Goal: Task Accomplishment & Management: Use online tool/utility

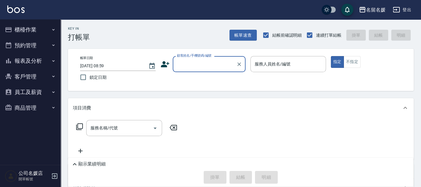
click at [399, 9] on icon "button" at bounding box center [396, 9] width 7 height 7
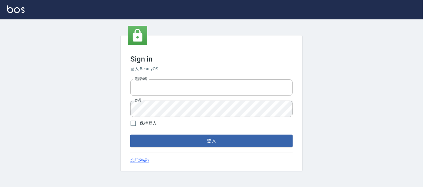
type input "0227605235"
click at [217, 141] on button "登入" at bounding box center [211, 141] width 163 height 13
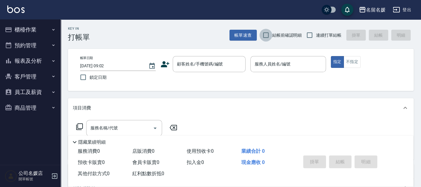
click at [268, 34] on input "結帳前確認明細" at bounding box center [265, 35] width 13 height 13
checkbox input "true"
click at [307, 35] on input "連續打單結帳" at bounding box center [309, 35] width 13 height 13
checkbox input "true"
click at [91, 77] on span "鎖定日期" at bounding box center [97, 77] width 17 height 6
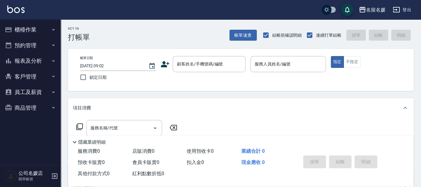
click at [89, 77] on input "鎖定日期" at bounding box center [83, 77] width 13 height 13
checkbox input "true"
click at [26, 30] on button "櫃檯作業" at bounding box center [30, 30] width 56 height 16
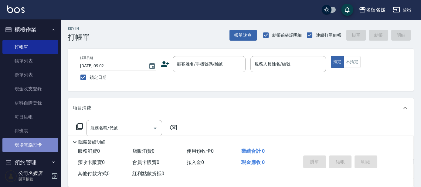
click at [31, 145] on link "現場電腦打卡" at bounding box center [30, 145] width 56 height 14
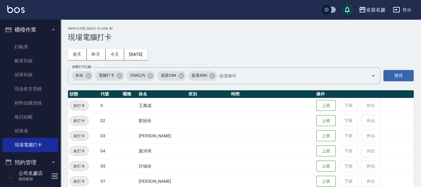
scroll to position [27, 0]
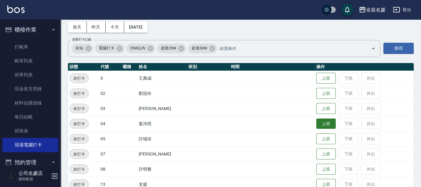
click at [322, 120] on button "上班" at bounding box center [325, 124] width 19 height 11
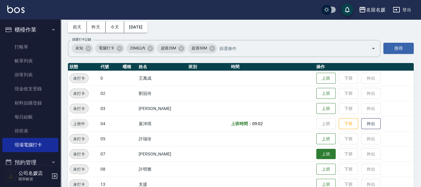
click at [320, 157] on button "上班" at bounding box center [325, 154] width 19 height 11
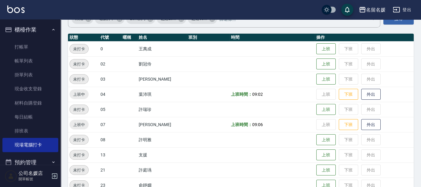
scroll to position [83, 0]
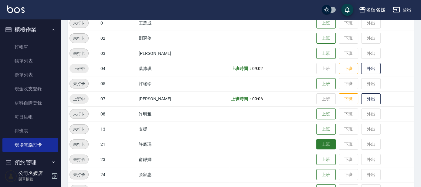
click at [320, 143] on button "上班" at bounding box center [325, 144] width 19 height 11
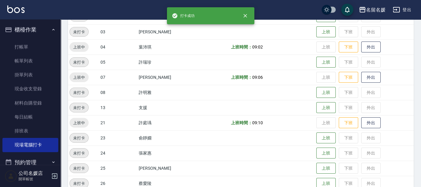
scroll to position [110, 0]
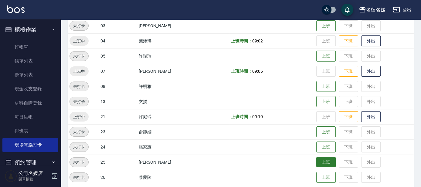
click at [322, 160] on button "上班" at bounding box center [325, 162] width 19 height 11
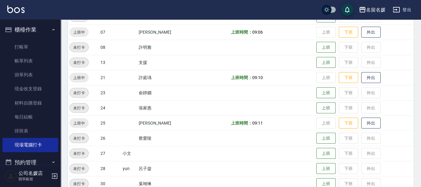
scroll to position [165, 0]
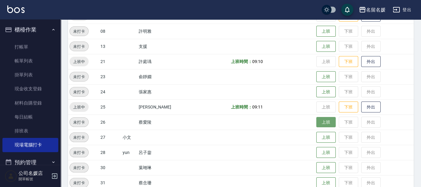
click at [327, 123] on button "上班" at bounding box center [325, 122] width 19 height 11
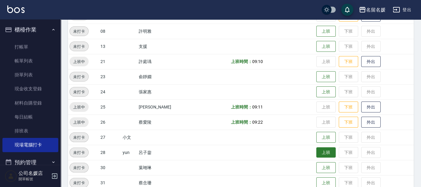
click at [316, 149] on button "上班" at bounding box center [325, 152] width 19 height 11
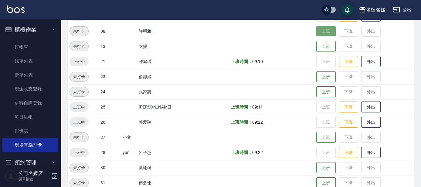
click at [324, 30] on button "上班" at bounding box center [325, 31] width 19 height 11
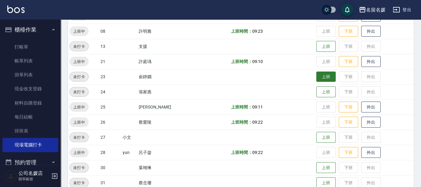
click at [323, 76] on button "上班" at bounding box center [325, 77] width 19 height 11
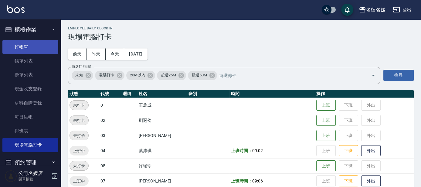
scroll to position [0, 0]
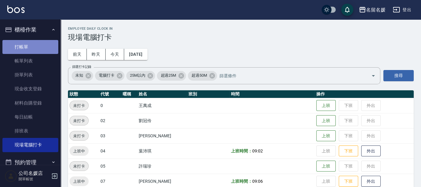
click at [38, 47] on link "打帳單" at bounding box center [30, 47] width 56 height 14
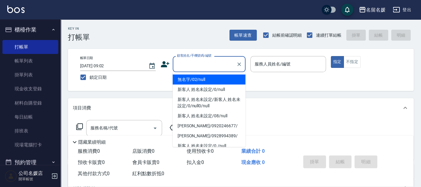
click at [196, 67] on input "顧客姓名/手機號碼/編號" at bounding box center [204, 64] width 58 height 11
click at [210, 78] on li "無名字/02/null" at bounding box center [209, 80] width 73 height 10
type input "無名字/02/null"
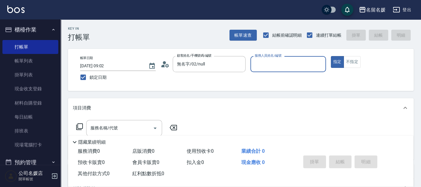
click at [281, 65] on input "服務人員姓名/編號" at bounding box center [288, 64] width 70 height 11
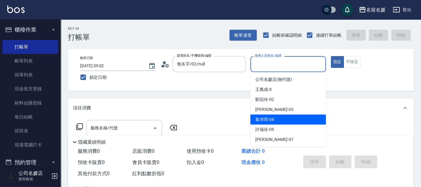
click at [270, 119] on span "[PERSON_NAME]-04" at bounding box center [264, 119] width 19 height 6
type input "[PERSON_NAME]-04"
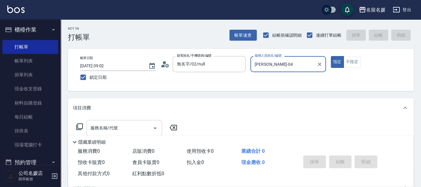
click at [136, 125] on input "服務名稱/代號" at bounding box center [119, 128] width 61 height 11
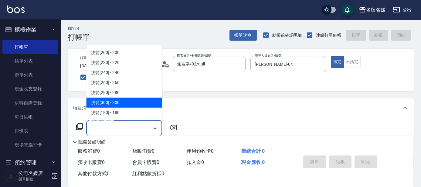
click at [286, 129] on div "服務名稱/代號 服務名稱/代號" at bounding box center [240, 139] width 345 height 42
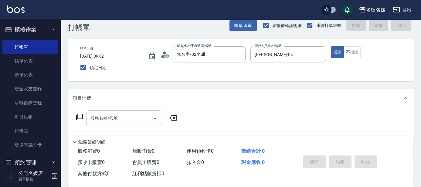
scroll to position [27, 0]
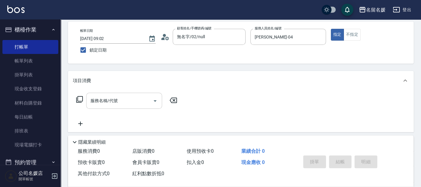
click at [103, 103] on input "服務名稱/代號" at bounding box center [119, 101] width 61 height 11
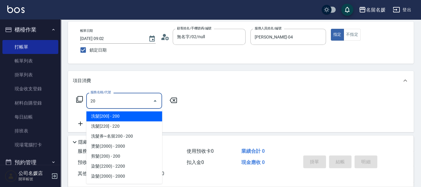
type input "2"
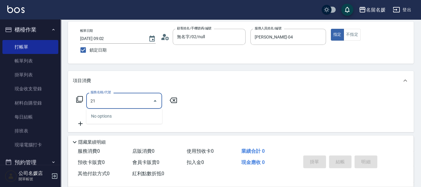
type input "212"
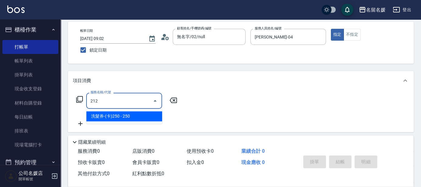
click at [120, 119] on span "洗髮券-(卡)250 - 250" at bounding box center [124, 116] width 76 height 10
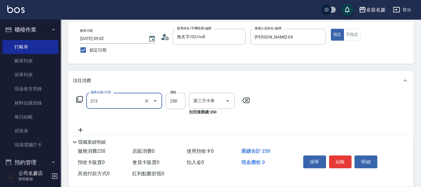
type input "舊有卡券"
click at [127, 106] on input "212" at bounding box center [115, 101] width 53 height 11
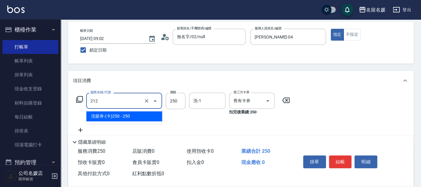
click at [129, 114] on span "洗髮券-(卡)250 - 250" at bounding box center [124, 116] width 76 height 10
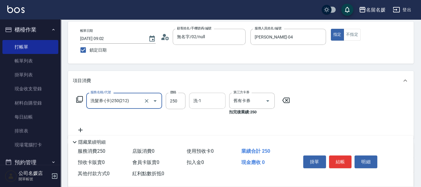
type input "洗髮券-(卡)250(212)"
click at [201, 101] on input "洗-1" at bounding box center [207, 101] width 31 height 11
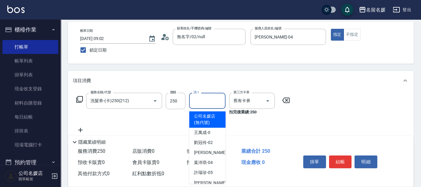
type input "2"
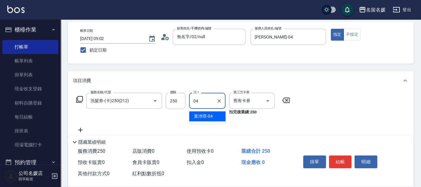
click at [218, 116] on div "[PERSON_NAME]-04" at bounding box center [207, 116] width 36 height 10
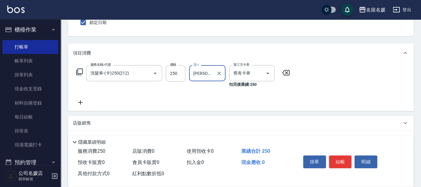
scroll to position [83, 0]
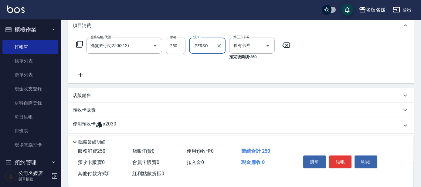
type input "[PERSON_NAME]-04"
click at [79, 93] on p "店販銷售" at bounding box center [82, 96] width 18 height 6
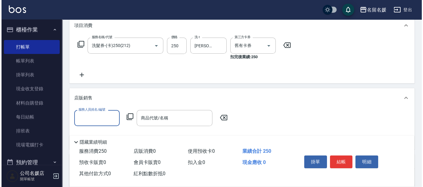
scroll to position [0, 0]
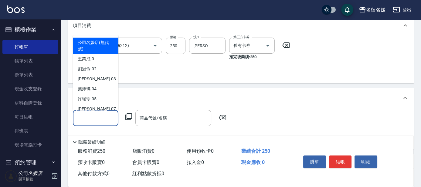
click at [93, 120] on input "服務人員姓名/編號" at bounding box center [96, 118] width 40 height 11
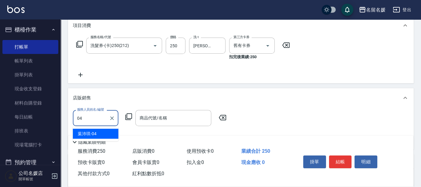
click at [80, 135] on span "[PERSON_NAME]-04" at bounding box center [87, 134] width 19 height 6
type input "[PERSON_NAME]-04"
click at [127, 114] on icon at bounding box center [128, 116] width 7 height 7
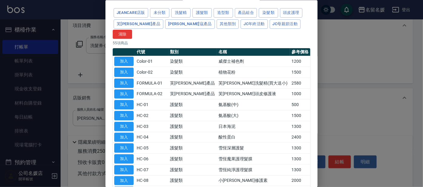
scroll to position [27, 0]
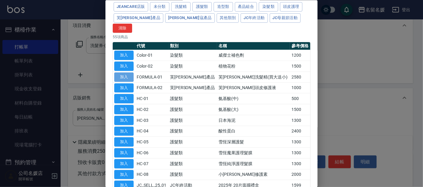
click at [129, 72] on button "加入" at bounding box center [123, 76] width 19 height 9
type input "芙[PERSON_NAME]洗髮精(買大送小)"
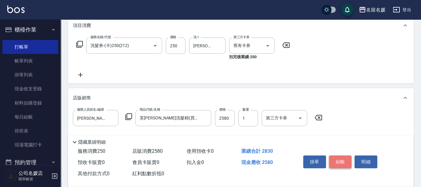
click at [343, 162] on button "結帳" at bounding box center [340, 162] width 23 height 13
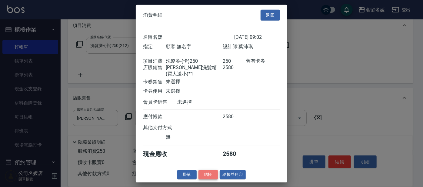
click at [202, 174] on button "結帳" at bounding box center [208, 174] width 19 height 9
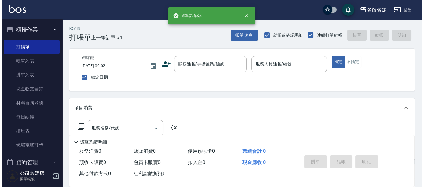
scroll to position [0, 0]
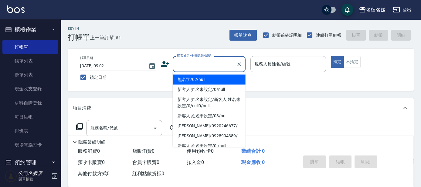
click at [199, 61] on div "顧客姓名/手機號碼/編號 顧客姓名/手機號碼/編號" at bounding box center [209, 64] width 73 height 16
click at [195, 78] on li "無名字/02/null" at bounding box center [209, 80] width 73 height 10
type input "無名字/02/null"
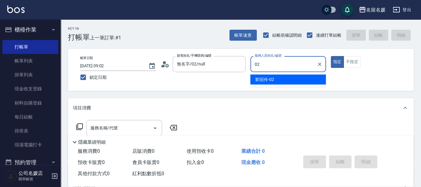
type input "02"
type button "true"
type input "[PERSON_NAME]-02"
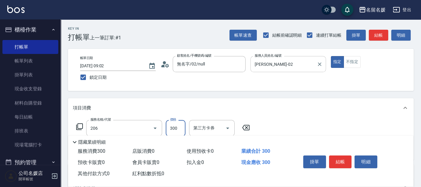
type input "洗髮[300](206)"
click at [208, 131] on input "洗-1" at bounding box center [207, 128] width 31 height 11
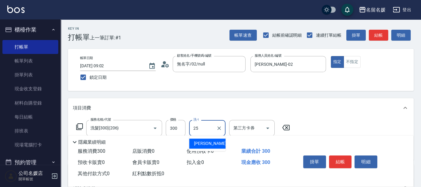
type input "[PERSON_NAME]-25"
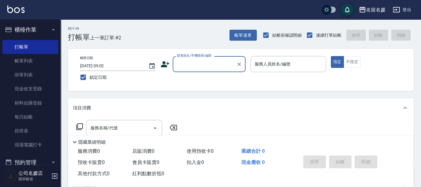
click at [189, 60] on input "顧客姓名/手機號碼/編號" at bounding box center [204, 64] width 58 height 11
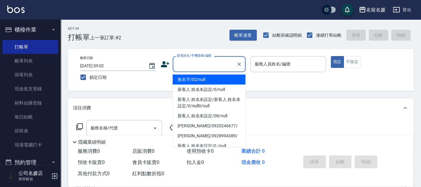
click at [198, 79] on li "無名字/02/null" at bounding box center [209, 80] width 73 height 10
type input "無名字/02/null"
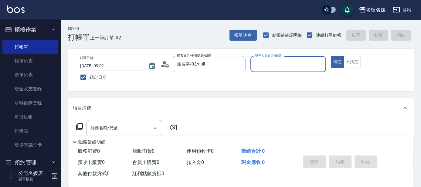
click at [258, 65] on input "服務人員姓名/編號" at bounding box center [288, 64] width 70 height 11
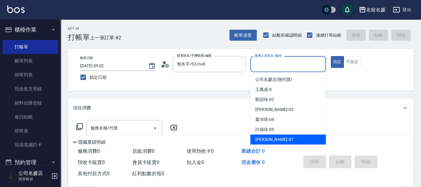
click at [275, 140] on div "[PERSON_NAME] -07" at bounding box center [288, 140] width 76 height 10
type input "[PERSON_NAME]-07"
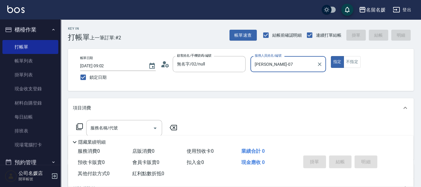
click at [82, 125] on icon at bounding box center [79, 126] width 7 height 7
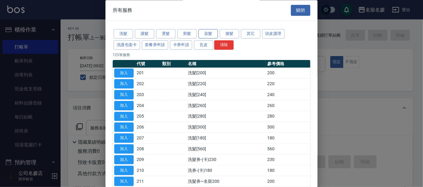
click at [209, 35] on button "染髮" at bounding box center [208, 33] width 19 height 9
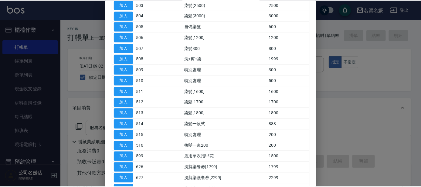
scroll to position [110, 0]
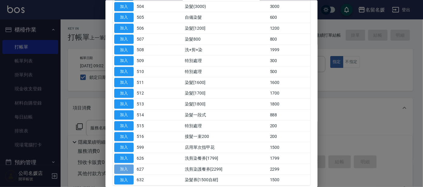
click at [130, 166] on button "加入" at bounding box center [123, 168] width 19 height 9
type input "洗剪染護餐券[2299](627)"
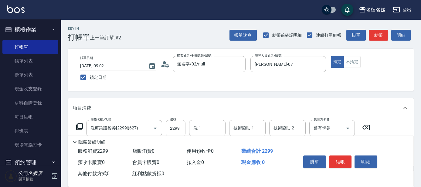
click at [182, 127] on input "2299" at bounding box center [176, 128] width 20 height 16
type input "2500"
click at [206, 128] on input "洗-1" at bounding box center [207, 128] width 31 height 11
drag, startPoint x: 203, startPoint y: 142, endPoint x: 227, endPoint y: 128, distance: 28.0
click at [203, 142] on span "yun -28" at bounding box center [200, 143] width 13 height 6
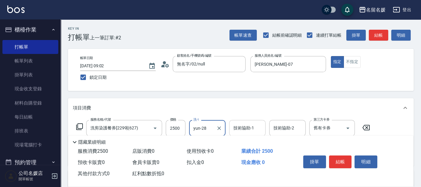
type input "yun-28"
click at [233, 125] on div "技術協助-1 技術協助-1" at bounding box center [247, 128] width 36 height 16
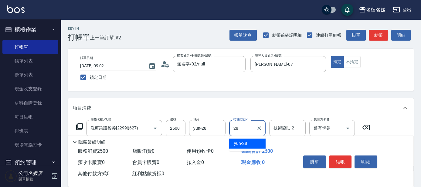
click at [249, 143] on div "yun -28" at bounding box center [247, 144] width 36 height 10
type input "yun-28"
click at [326, 129] on input "舊有卡券" at bounding box center [323, 128] width 23 height 11
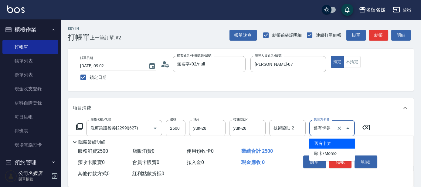
click at [322, 141] on span "舊有卡券" at bounding box center [331, 144] width 45 height 10
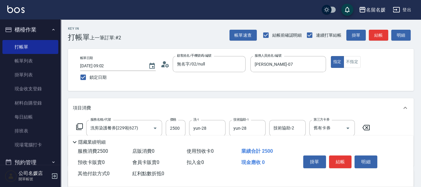
click at [79, 125] on icon at bounding box center [79, 126] width 7 height 7
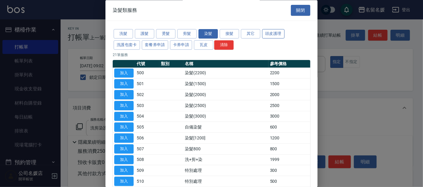
click at [269, 33] on button "頭皮護理" at bounding box center [273, 33] width 22 height 9
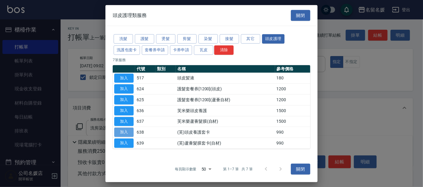
click at [125, 130] on button "加入" at bounding box center [123, 132] width 19 height 9
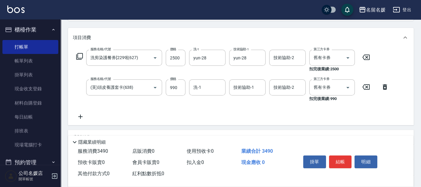
scroll to position [55, 0]
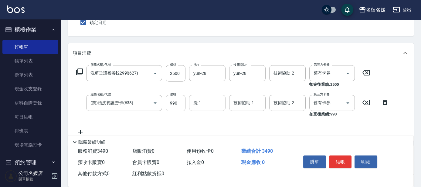
click at [211, 105] on input "洗-1" at bounding box center [207, 103] width 31 height 11
drag, startPoint x: 214, startPoint y: 119, endPoint x: 243, endPoint y: 104, distance: 32.7
click at [214, 118] on div "yun -28" at bounding box center [207, 119] width 36 height 10
type input "yun-28"
click at [244, 103] on div "技術協助-1 技術協助-1" at bounding box center [247, 103] width 36 height 16
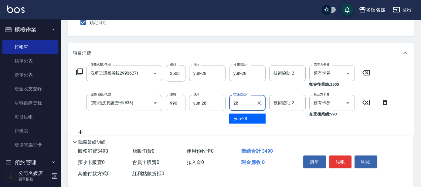
drag, startPoint x: 248, startPoint y: 117, endPoint x: 301, endPoint y: 113, distance: 53.3
click at [252, 117] on div "yun -28" at bounding box center [247, 119] width 36 height 10
type input "yun-28"
click at [318, 106] on input "舊有卡券" at bounding box center [323, 103] width 23 height 11
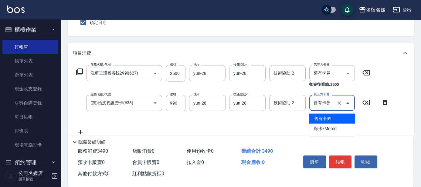
click at [319, 115] on span "舊有卡券" at bounding box center [331, 119] width 45 height 10
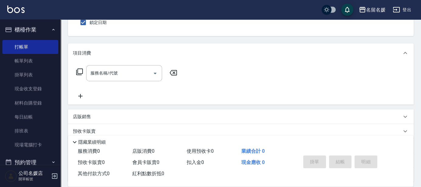
drag, startPoint x: 120, startPoint y: 1, endPoint x: 91, endPoint y: 61, distance: 66.2
click at [120, 4] on div "名留名媛 登出" at bounding box center [210, 9] width 421 height 19
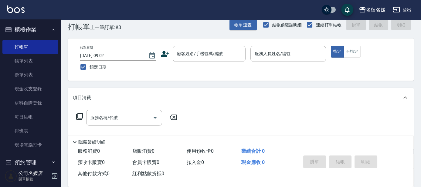
scroll to position [0, 0]
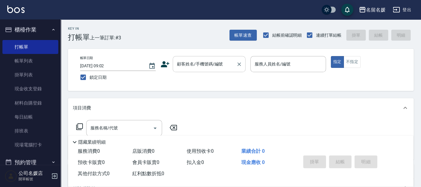
click at [210, 66] on input "顧客姓名/手機號碼/編號" at bounding box center [204, 64] width 58 height 11
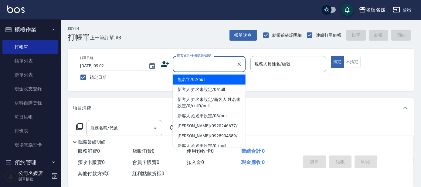
type input "0"
type input "無名字/02/null"
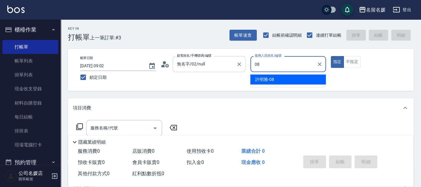
type input "[PERSON_NAME]-08"
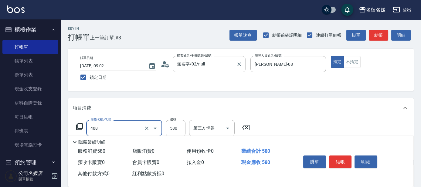
type input "剪髮(580)(408)"
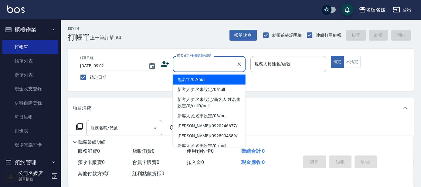
type input "0"
type input "無名字/02/null"
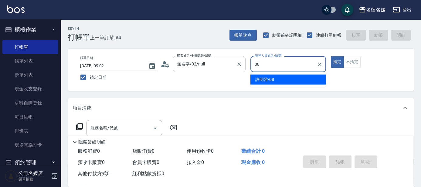
type input "[PERSON_NAME]-08"
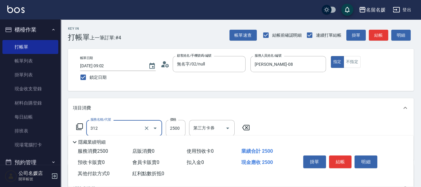
type input "生化離子燙(自材)(312)"
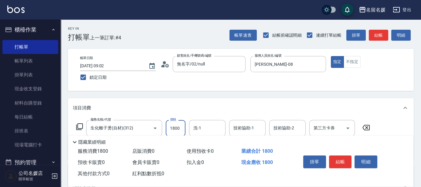
type input "1800"
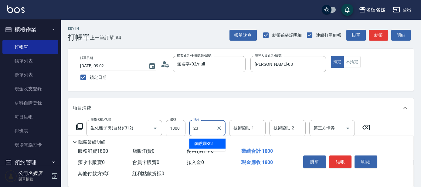
type input "[PERSON_NAME]-23"
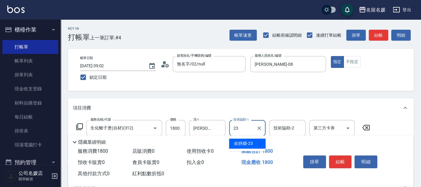
type input "[PERSON_NAME]-23"
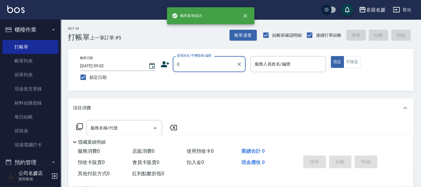
type input "0"
type input "08"
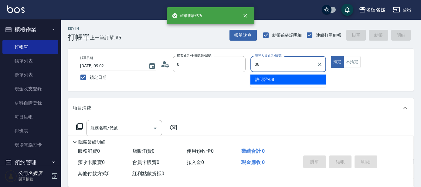
type input "無名字/02/null"
type input "[PERSON_NAME]-08"
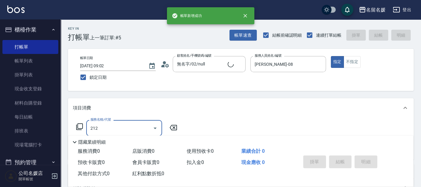
type input "212"
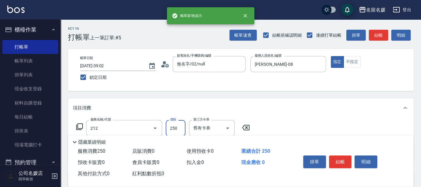
type input "新客人 姓名未設定/0/null"
type input "洗髮券-(卡)250(212)"
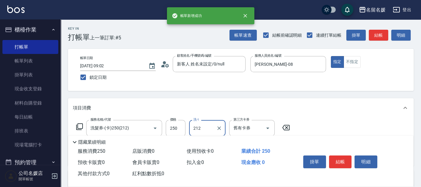
type input "212"
click at [208, 127] on input "洗-1" at bounding box center [207, 128] width 31 height 11
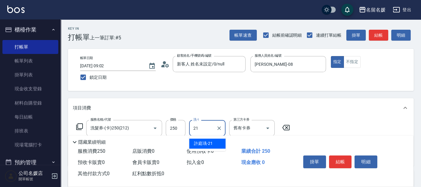
type input "[PERSON_NAME]-21"
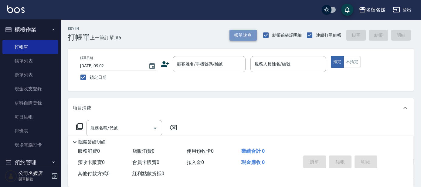
click at [242, 34] on button "帳單速查" at bounding box center [242, 35] width 27 height 11
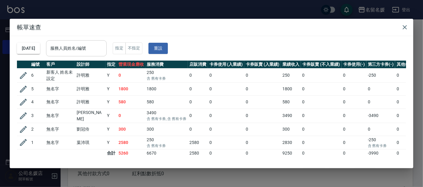
click at [96, 48] on input "服務人員姓名/編號" at bounding box center [76, 48] width 55 height 11
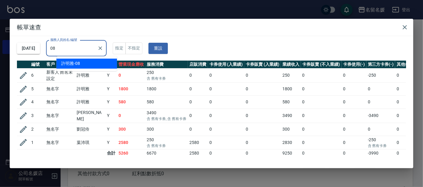
click at [99, 62] on div "[PERSON_NAME]-08" at bounding box center [86, 64] width 61 height 10
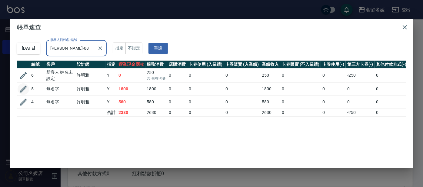
type input "[PERSON_NAME]-08"
click at [23, 89] on icon "button" at bounding box center [23, 89] width 7 height 7
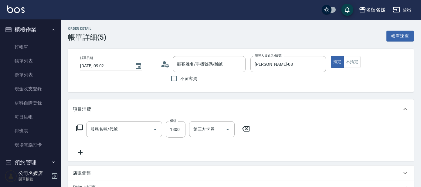
type input "[DATE] 09:02"
type input "[PERSON_NAME]-08"
type input "生化離子燙(自材)(312)"
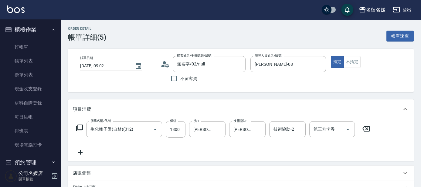
type input "無名字/02/null"
click at [23, 47] on link "打帳單" at bounding box center [30, 47] width 56 height 14
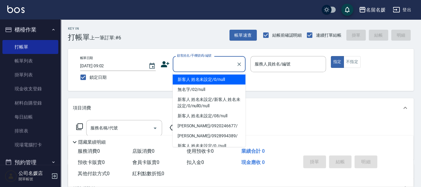
click at [205, 63] on input "顧客姓名/手機號碼/編號" at bounding box center [204, 64] width 58 height 11
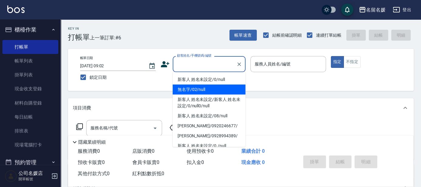
click at [206, 90] on li "無名字/02/null" at bounding box center [209, 90] width 73 height 10
type input "無名字/02/null"
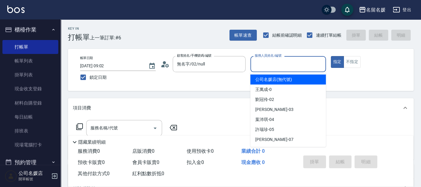
click at [273, 67] on input "服務人員姓名/編號" at bounding box center [288, 64] width 70 height 11
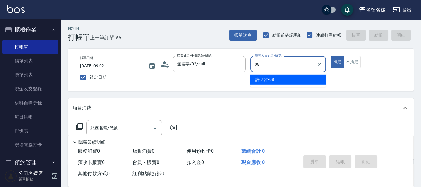
type input "08"
type button "true"
type input "[PERSON_NAME]-08"
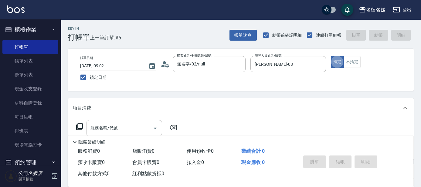
click at [141, 130] on input "服務名稱/代號" at bounding box center [119, 128] width 61 height 11
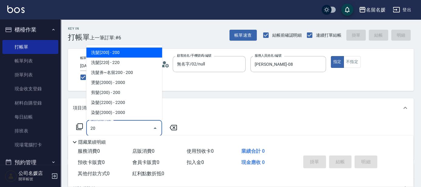
type input "209"
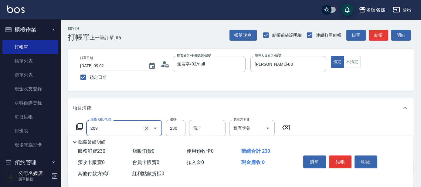
click at [144, 128] on icon "Clear" at bounding box center [146, 128] width 6 height 6
click at [123, 128] on input "服務名稱/代號" at bounding box center [115, 128] width 53 height 11
type input "洗+剪+護餐券(1099)(640)"
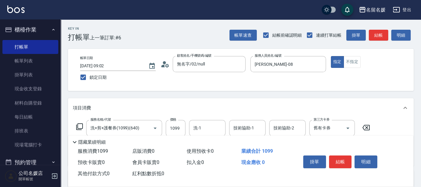
click at [369, 128] on icon at bounding box center [365, 127] width 15 height 7
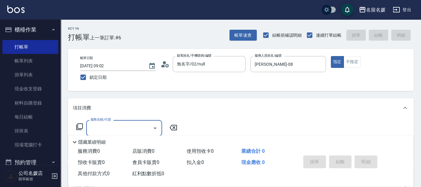
click at [127, 128] on input "服務名稱/代號" at bounding box center [119, 128] width 61 height 11
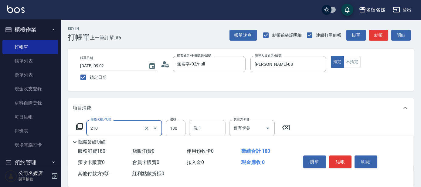
type input "洗券-(卡)180(210)"
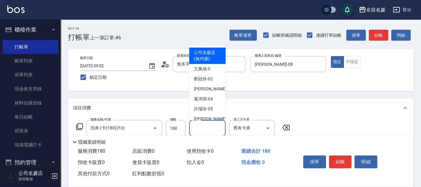
click at [206, 124] on input "洗-1" at bounding box center [207, 128] width 31 height 11
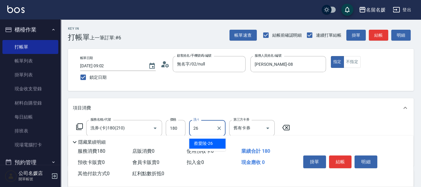
type input "[PERSON_NAME]-26"
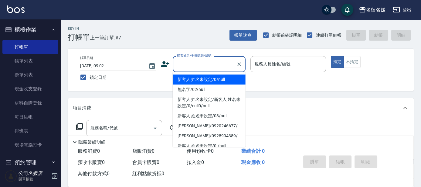
click at [207, 62] on input "顧客姓名/手機號碼/編號" at bounding box center [204, 64] width 58 height 11
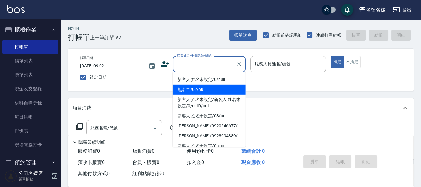
drag, startPoint x: 202, startPoint y: 89, endPoint x: 274, endPoint y: 65, distance: 76.0
click at [203, 88] on li "無名字/02/null" at bounding box center [209, 90] width 73 height 10
type input "無名字/02/null"
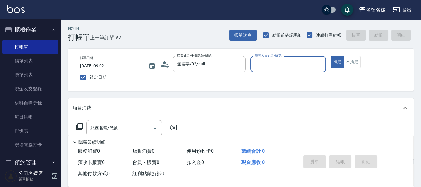
click at [274, 58] on label "服務人員姓名/編號" at bounding box center [267, 55] width 27 height 5
click at [274, 65] on input "服務人員姓名/編號" at bounding box center [288, 64] width 70 height 11
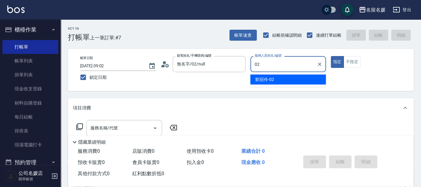
type input "[PERSON_NAME]-02"
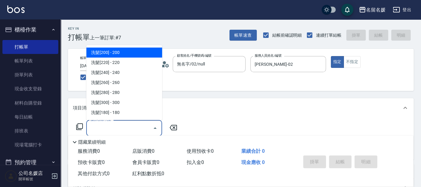
click at [129, 130] on input "服務名稱/代號" at bounding box center [119, 128] width 61 height 11
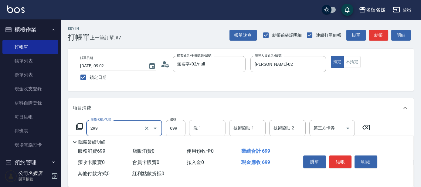
type input "滾珠洗髮699(299)"
click at [206, 126] on input "洗-1" at bounding box center [207, 128] width 31 height 11
type input "[PERSON_NAME]-26"
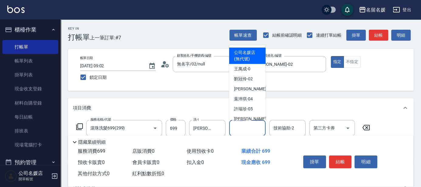
click at [251, 124] on input "技術協助-1" at bounding box center [247, 128] width 31 height 11
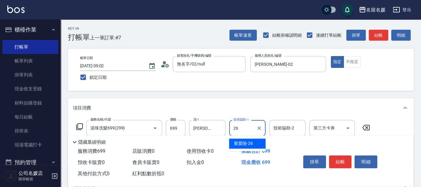
type input "[PERSON_NAME]-26"
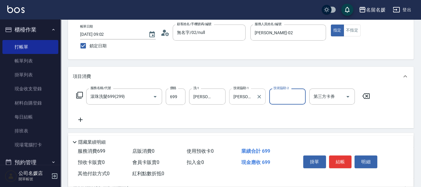
scroll to position [55, 0]
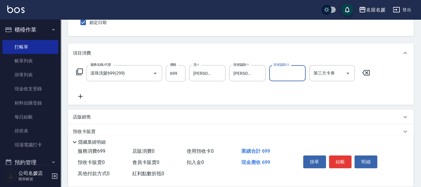
click at [80, 95] on icon at bounding box center [80, 96] width 15 height 7
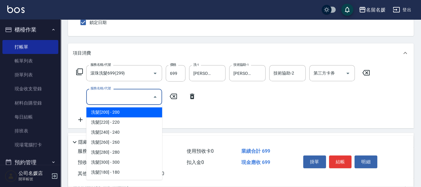
click at [110, 97] on input "服務名稱/代號" at bounding box center [119, 97] width 61 height 11
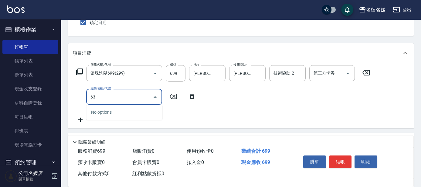
type input "6"
click at [204, 92] on input "洗-1" at bounding box center [207, 97] width 31 height 11
type input "潤絲(801)"
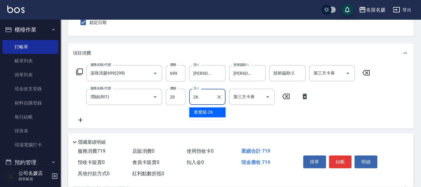
type input "[PERSON_NAME]-26"
click at [79, 120] on icon at bounding box center [80, 119] width 15 height 7
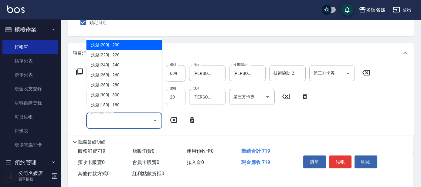
click at [105, 119] on input "服務名稱/代號" at bounding box center [119, 120] width 61 height 11
type input "408"
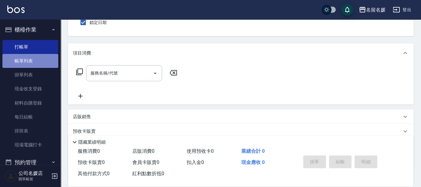
click at [42, 60] on link "帳單列表" at bounding box center [30, 61] width 56 height 14
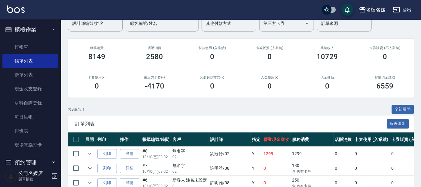
scroll to position [83, 0]
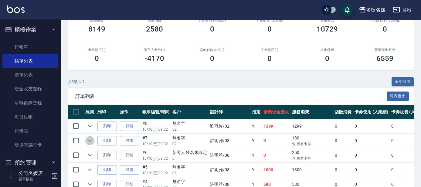
click at [93, 140] on icon "expand row" at bounding box center [89, 140] width 7 height 7
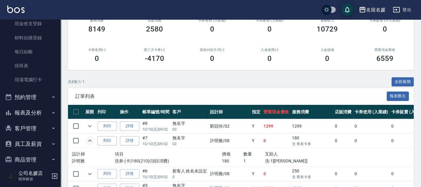
scroll to position [75, 0]
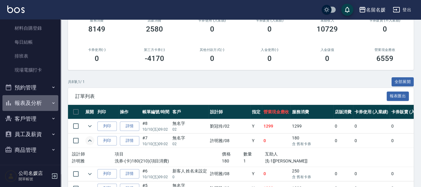
click at [37, 102] on button "報表及分析" at bounding box center [30, 103] width 56 height 16
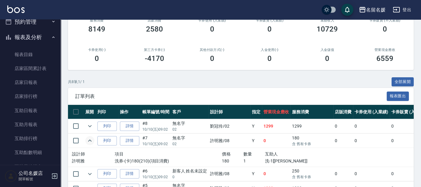
scroll to position [158, 0]
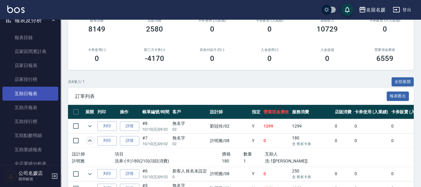
click at [41, 92] on link "互助日報表" at bounding box center [30, 94] width 56 height 14
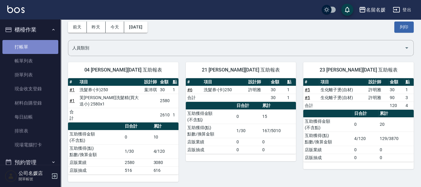
click at [32, 47] on link "打帳單" at bounding box center [30, 47] width 56 height 14
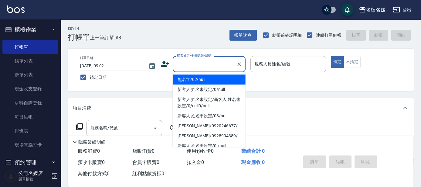
type input "無名字/02/null"
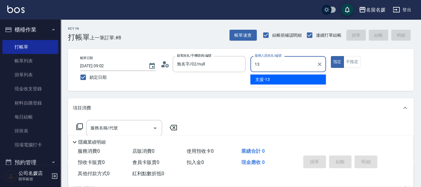
type input "1"
type input "04"
type button "true"
type input "[PERSON_NAME]-04"
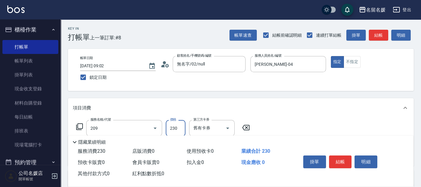
type input "洗髮券-(卡)230(209)"
type input "[PERSON_NAME]-25"
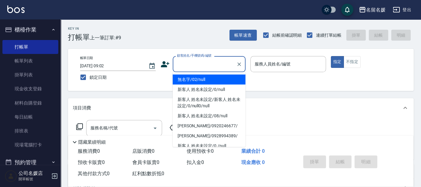
click at [206, 66] on input "顧客姓名/手機號碼/編號" at bounding box center [204, 64] width 58 height 11
drag, startPoint x: 206, startPoint y: 78, endPoint x: 268, endPoint y: 62, distance: 64.3
click at [210, 77] on li "無名字/02/null" at bounding box center [209, 80] width 73 height 10
click at [277, 62] on label "服務人員姓名/編號" at bounding box center [272, 64] width 36 height 6
click at [277, 62] on input "服務人員姓名/編號" at bounding box center [288, 64] width 70 height 11
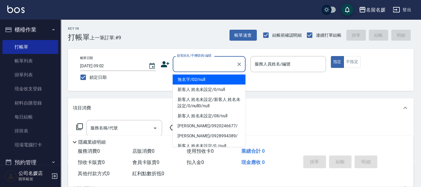
type input "無名字/02/null"
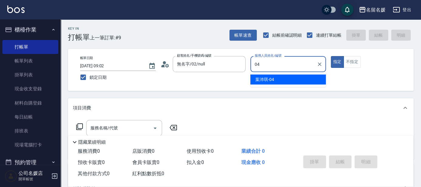
type input "[PERSON_NAME]-04"
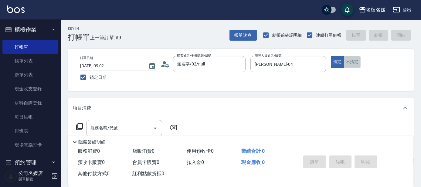
click at [354, 61] on button "不指定" at bounding box center [351, 62] width 17 height 12
click at [136, 128] on input "服務名稱/代號" at bounding box center [119, 128] width 61 height 11
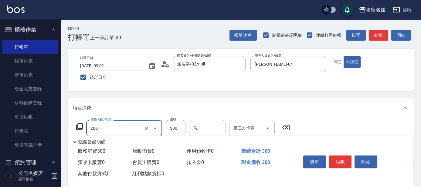
click at [205, 123] on input "洗-1" at bounding box center [207, 128] width 31 height 11
type input "洗髮[300](206)"
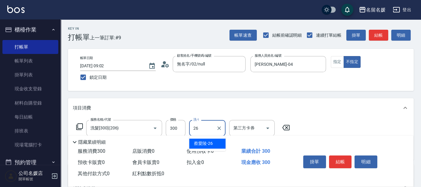
type input "[PERSON_NAME]-26"
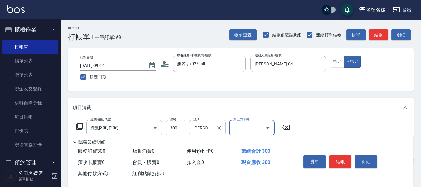
scroll to position [27, 0]
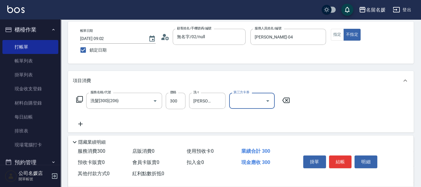
click at [78, 117] on div "服務名稱/代號 洗髮[300](206) 服務名稱/代號 價格 300 價格 洗-1 [PERSON_NAME]-26 洗-1 第三方卡券 第三方卡券" at bounding box center [183, 110] width 221 height 35
click at [84, 122] on icon at bounding box center [80, 123] width 15 height 7
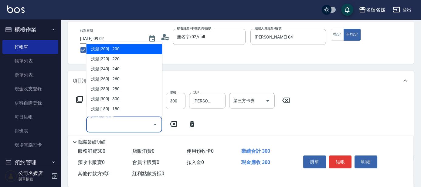
click at [111, 127] on input "服務名稱/代號" at bounding box center [119, 124] width 61 height 11
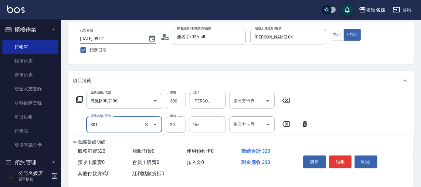
click at [209, 123] on input "洗-1" at bounding box center [207, 124] width 31 height 11
type input "潤絲(801)"
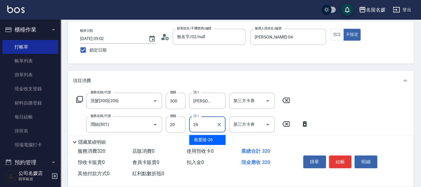
type input "[PERSON_NAME]-26"
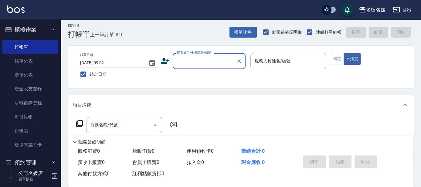
scroll to position [0, 0]
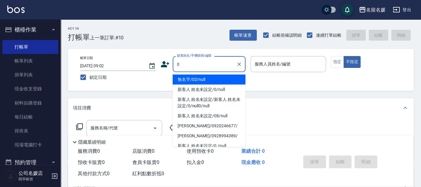
type input "0"
type input "04"
type button "false"
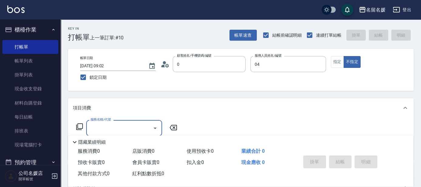
type input "無名字/02/null"
type input "[PERSON_NAME]-04"
type input "新客人 姓名未設定/0/null"
click at [340, 62] on button "指定" at bounding box center [337, 62] width 13 height 12
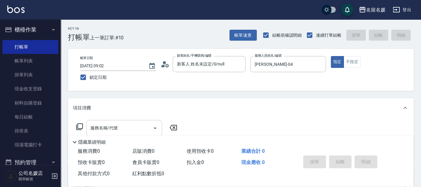
click at [136, 130] on input "服務名稱/代號" at bounding box center [119, 128] width 61 height 11
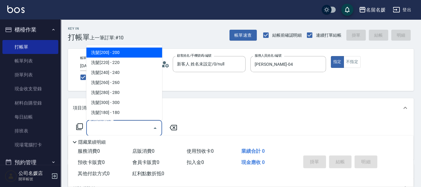
scroll to position [27, 0]
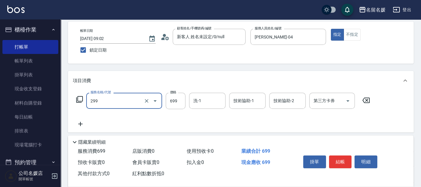
type input "滾珠洗髮699(299)"
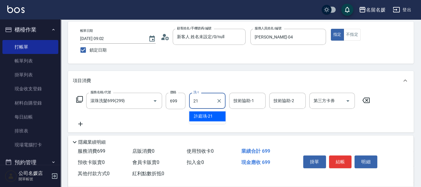
type input "[PERSON_NAME]-21"
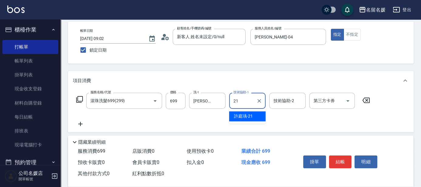
type input "[PERSON_NAME]-21"
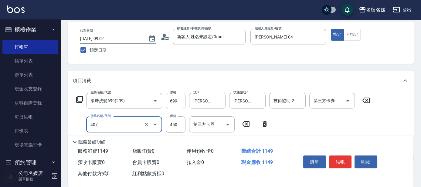
type input "剪髮(450)(407)"
click at [149, 67] on div "Key In 打帳單 上一筆訂單:#10 帳單速查 結帳前確認明細 連續打單結帳 掛單 結帳 明細 帳單日期 [DATE] 09:02 鎖定日期 顧客姓名/手…" at bounding box center [241, 142] width 360 height 301
click at [147, 125] on icon "Clear" at bounding box center [146, 125] width 6 height 6
type input "0"
type input "剪髮(360)(405)"
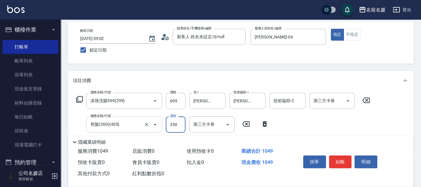
type input "350"
click at [181, 69] on div "Key In 打帳單 上一筆訂單:#10 帳單速查 結帳前確認明細 連續打單結帳 掛單 結帳 明細 帳單日期 [DATE] 09:02 鎖定日期 顧客姓名/手…" at bounding box center [241, 142] width 360 height 301
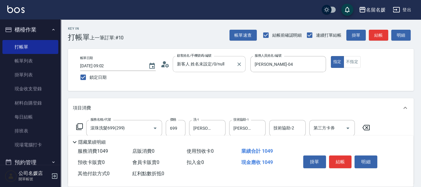
scroll to position [0, 0]
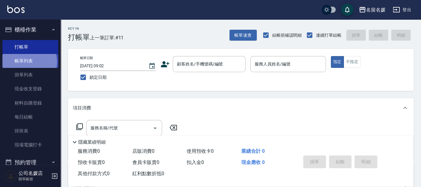
click at [27, 62] on link "帳單列表" at bounding box center [30, 61] width 56 height 14
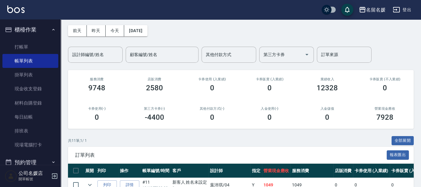
scroll to position [83, 0]
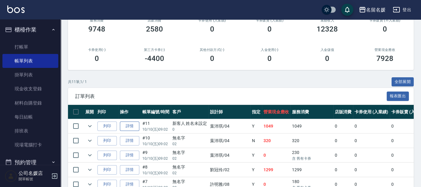
click at [128, 124] on link "詳情" at bounding box center [129, 126] width 19 height 9
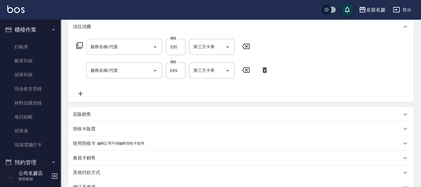
type input "[DATE] 09:02"
type input "[PERSON_NAME]-04"
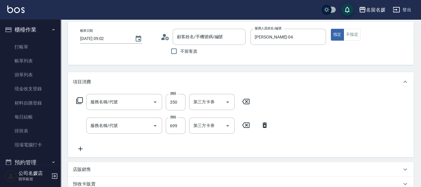
click at [80, 149] on icon at bounding box center [80, 149] width 4 height 4
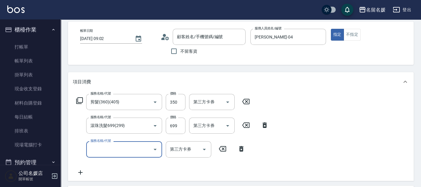
type input "剪髮(360)(405)"
type input "滾珠洗髮699(299)"
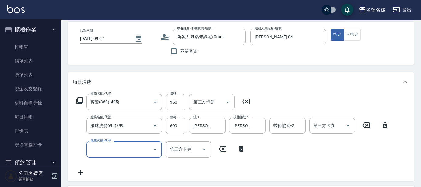
type input "新客人 姓名未設定/0/null"
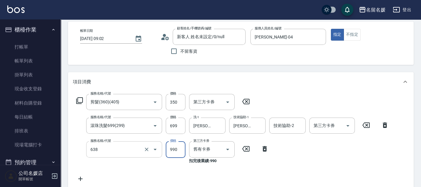
type input "(芙)頭皮養護套卡(638)"
type input "舊有卡券"
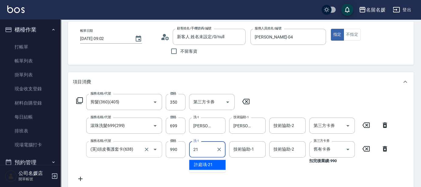
type input "21"
type input "2"
type input "[PERSON_NAME]-21"
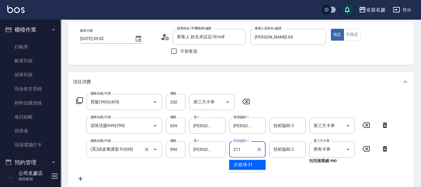
type input "211"
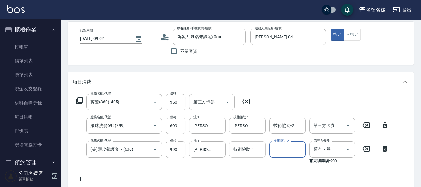
click at [248, 151] on div "技術協助-1 技術協助-1" at bounding box center [247, 149] width 36 height 16
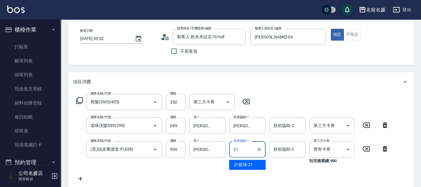
type input "[PERSON_NAME]-21"
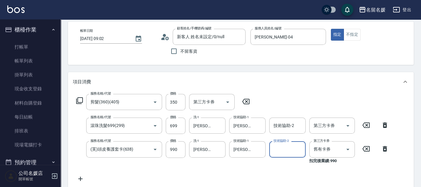
click at [263, 67] on div "Order detail 帳單詳細 (11) 帳單速查 帳單日期 [DATE] 09:02 顧客姓名/手機號碼/編號 新客人 姓名未設定/0/null 顧客姓…" at bounding box center [241, 167] width 360 height 350
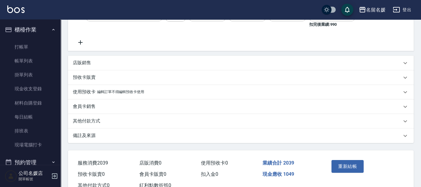
scroll to position [184, 0]
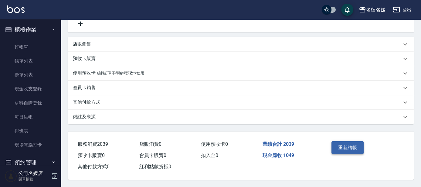
click at [345, 145] on button "重新結帳" at bounding box center [347, 147] width 32 height 13
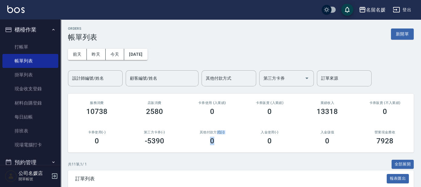
drag, startPoint x: 216, startPoint y: 133, endPoint x: 217, endPoint y: 142, distance: 8.8
click at [217, 140] on div "其他付款方式(-) 0" at bounding box center [212, 137] width 58 height 29
click at [226, 96] on div "卡券使用 (入業績) 0" at bounding box center [212, 108] width 58 height 29
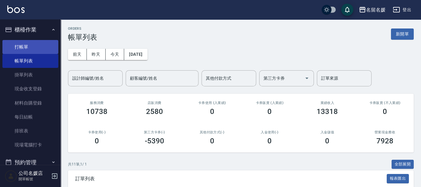
click at [35, 46] on link "打帳單" at bounding box center [30, 47] width 56 height 14
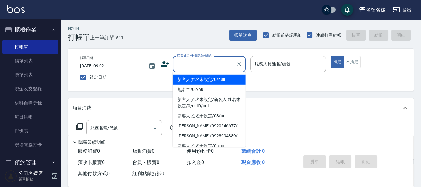
click at [184, 64] on input "顧客姓名/手機號碼/編號" at bounding box center [204, 64] width 58 height 11
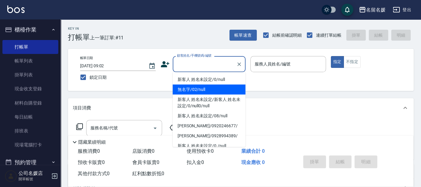
click at [191, 89] on li "無名字/02/null" at bounding box center [209, 90] width 73 height 10
type input "無名字/02/null"
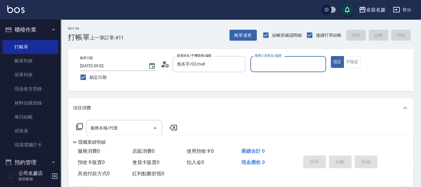
click at [265, 65] on input "服務人員姓名/編號" at bounding box center [288, 64] width 70 height 11
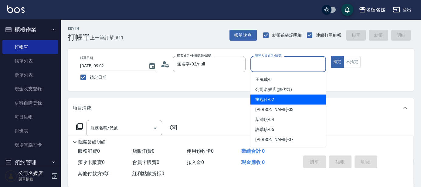
click at [268, 100] on span "[PERSON_NAME]-02" at bounding box center [264, 99] width 19 height 6
type input "[PERSON_NAME]-02"
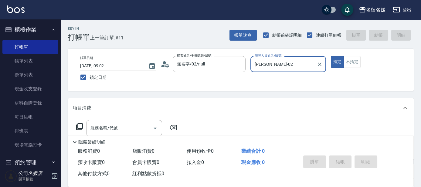
click at [79, 126] on icon at bounding box center [79, 126] width 7 height 7
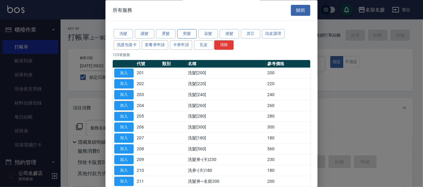
click at [187, 33] on button "剪髮" at bounding box center [186, 33] width 19 height 9
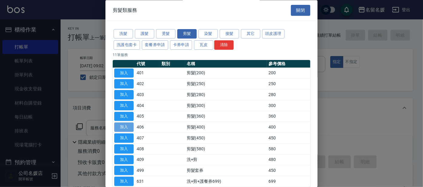
click at [124, 126] on button "加入" at bounding box center [123, 127] width 19 height 9
type input "剪髮(400)(406)"
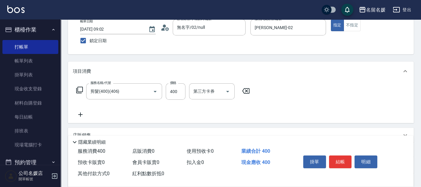
scroll to position [55, 0]
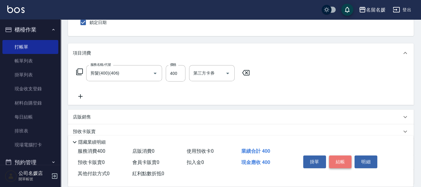
click at [340, 160] on button "結帳" at bounding box center [340, 162] width 23 height 13
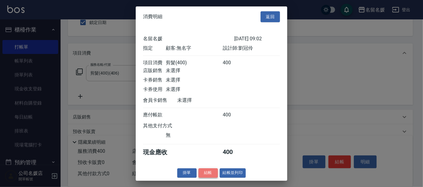
click at [206, 175] on button "結帳" at bounding box center [208, 172] width 19 height 9
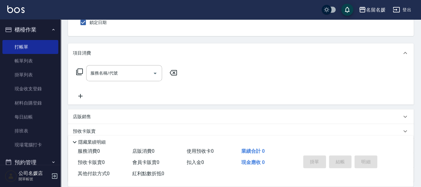
drag, startPoint x: 420, startPoint y: 41, endPoint x: 423, endPoint y: -10, distance: 51.4
click at [421, 0] on html "名留名媛 登出 櫃檯作業 打帳單 帳單列表 掛單列表 現金收支登錄 材料自購登錄 每日結帳 排班表 現場電腦打卡 預約管理 預約管理 單日預約紀錄 單週預約紀…" at bounding box center [210, 92] width 421 height 295
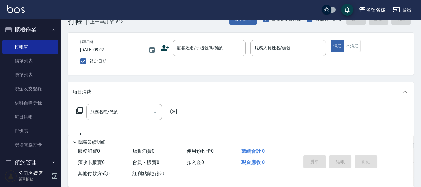
scroll to position [0, 0]
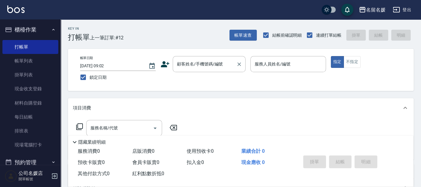
click at [198, 69] on div "顧客姓名/手機號碼/編號" at bounding box center [209, 64] width 73 height 16
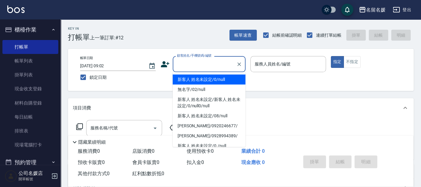
click at [196, 78] on li "新客人 姓名未設定/0/null" at bounding box center [209, 80] width 73 height 10
click at [278, 65] on label "服務人員姓名/編號" at bounding box center [272, 64] width 36 height 6
click at [278, 65] on input "服務人員姓名/編號" at bounding box center [288, 64] width 70 height 11
type input "新客人 姓名未設定/0/null"
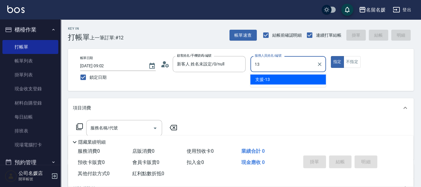
type input "13"
type button "true"
type input "支援-13"
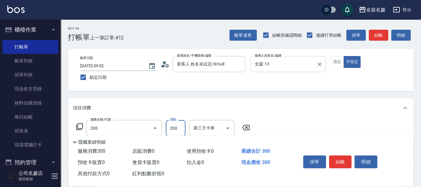
type input "洗髮[300](206)"
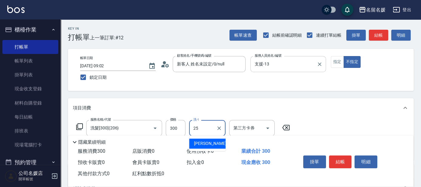
type input "[PERSON_NAME]-25"
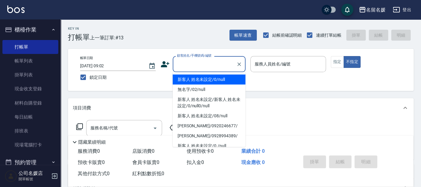
type input "新客人 姓名未設定/0/null"
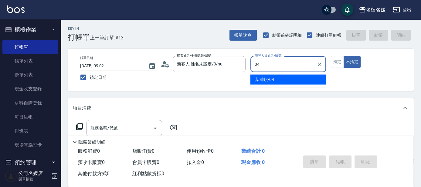
type input "04"
type button "false"
type input "[PERSON_NAME]-04"
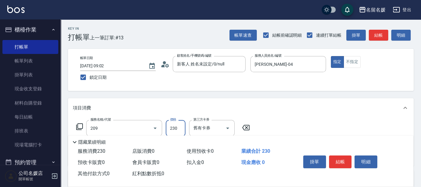
type input "洗髮券-(卡)230(209)"
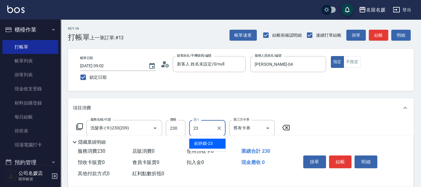
type input "[PERSON_NAME]-23"
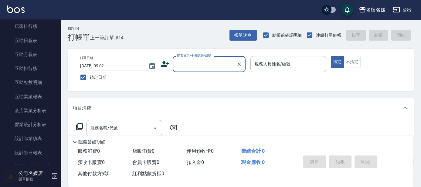
scroll to position [221, 0]
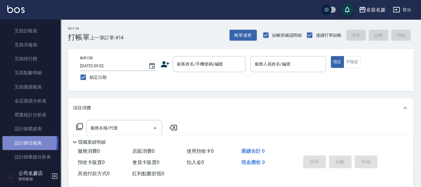
click at [20, 143] on link "設計師日報表" at bounding box center [30, 143] width 56 height 14
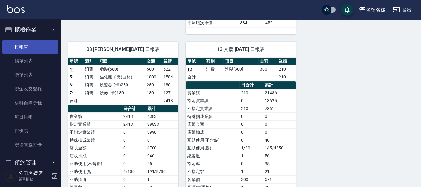
click at [52, 45] on link "打帳單" at bounding box center [30, 47] width 56 height 14
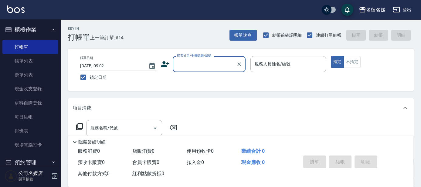
click at [214, 66] on input "顧客姓名/手機號碼/編號" at bounding box center [204, 64] width 58 height 11
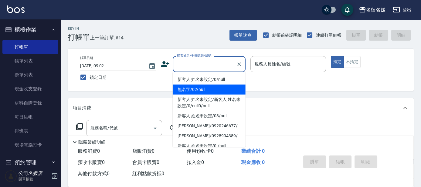
click at [206, 90] on li "無名字/02/null" at bounding box center [209, 90] width 73 height 10
click at [285, 65] on label "服務人員姓名/編號" at bounding box center [272, 64] width 36 height 6
click at [285, 65] on input "服務人員姓名/編號" at bounding box center [288, 64] width 70 height 11
type input "無名字/02/null"
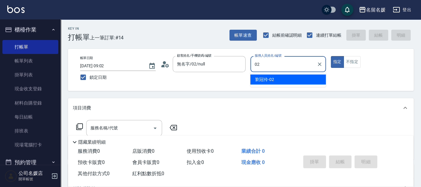
type input "02"
type button "true"
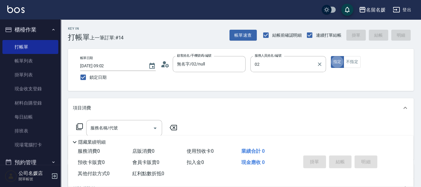
type input "[PERSON_NAME]-02"
click at [126, 128] on input "服務名稱/代號" at bounding box center [119, 128] width 61 height 11
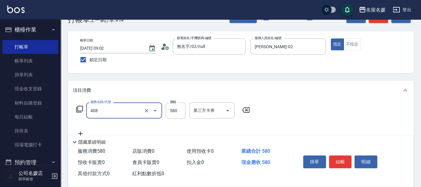
scroll to position [27, 0]
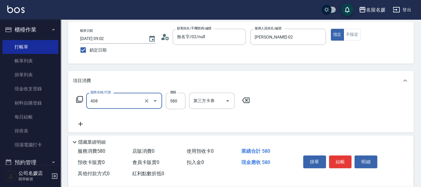
type input "剪髮(580)(408)"
click at [80, 124] on icon at bounding box center [80, 123] width 15 height 7
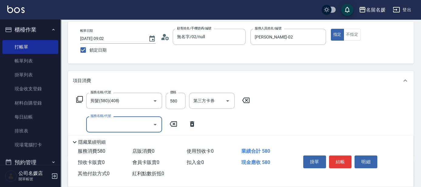
click at [101, 123] on input "服務名稱/代號" at bounding box center [119, 124] width 61 height 11
click at [209, 126] on input "洗-1" at bounding box center [207, 124] width 31 height 11
type input "滾珠洗髮699(299)"
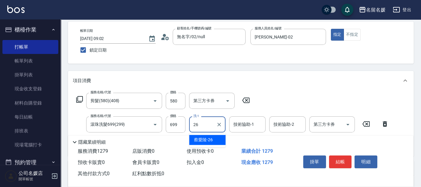
type input "[PERSON_NAME]-26"
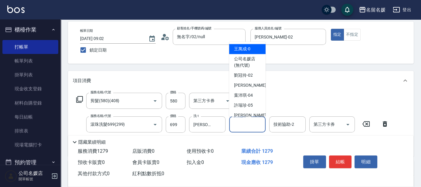
click at [241, 124] on input "技術協助-1" at bounding box center [247, 124] width 31 height 11
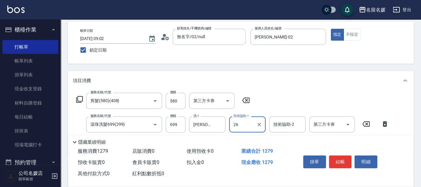
type input "[PERSON_NAME]-26"
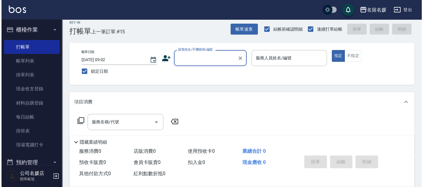
scroll to position [0, 0]
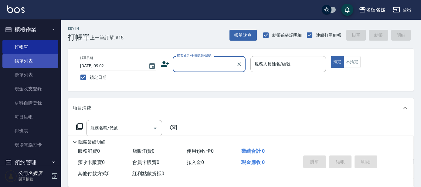
drag, startPoint x: 39, startPoint y: 59, endPoint x: 43, endPoint y: 59, distance: 4.6
click at [38, 59] on link "帳單列表" at bounding box center [30, 61] width 56 height 14
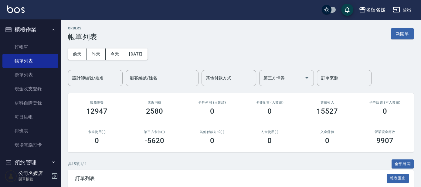
scroll to position [83, 0]
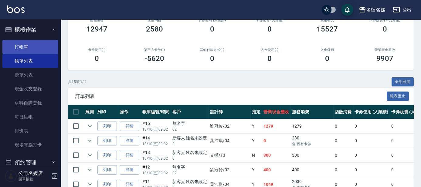
click at [16, 48] on link "打帳單" at bounding box center [30, 47] width 56 height 14
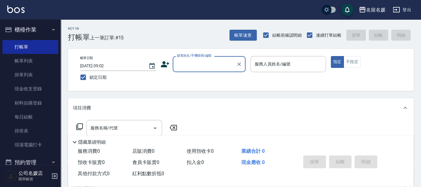
click at [194, 61] on input "顧客姓名/手機號碼/編號" at bounding box center [204, 64] width 58 height 11
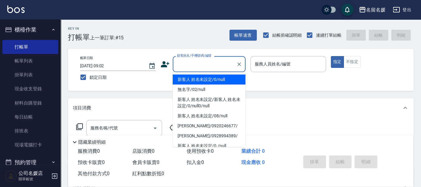
drag, startPoint x: 199, startPoint y: 79, endPoint x: 265, endPoint y: 63, distance: 67.8
click at [199, 80] on li "新客人 姓名未設定/0/null" at bounding box center [209, 80] width 73 height 10
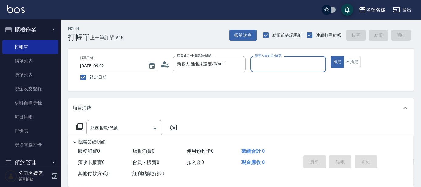
type input "新客人 姓名未設定/0/null"
click at [265, 63] on input "服務人員姓名/編號" at bounding box center [288, 64] width 70 height 11
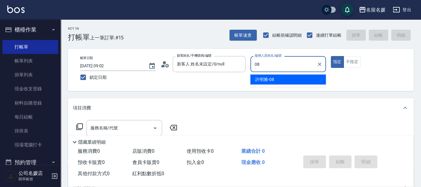
click at [281, 80] on div "[PERSON_NAME]-08" at bounding box center [288, 80] width 76 height 10
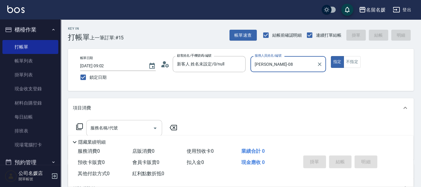
type input "[PERSON_NAME]-08"
drag, startPoint x: 140, startPoint y: 124, endPoint x: 139, endPoint y: 121, distance: 3.2
click at [139, 124] on input "服務名稱/代號" at bounding box center [119, 128] width 61 height 11
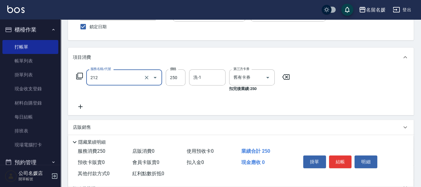
scroll to position [55, 0]
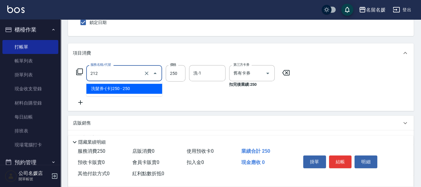
click at [118, 74] on input "212" at bounding box center [115, 73] width 53 height 11
click at [118, 87] on span "洗髮券-(卡)250 - 250" at bounding box center [124, 89] width 76 height 10
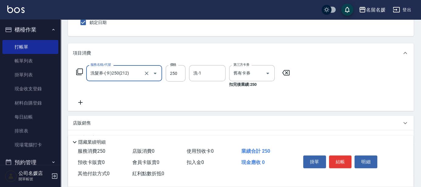
type input "洗髮券-(卡)250(212)"
click at [205, 70] on input "洗-1" at bounding box center [207, 73] width 31 height 11
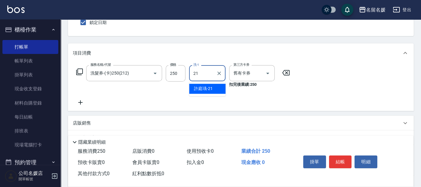
click at [202, 87] on span "[PERSON_NAME]-21" at bounding box center [203, 89] width 19 height 6
type input "[PERSON_NAME]-21"
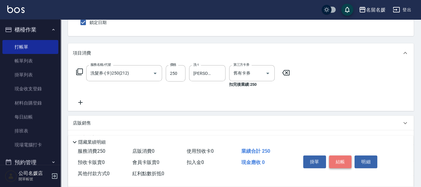
click at [342, 157] on button "結帳" at bounding box center [340, 162] width 23 height 13
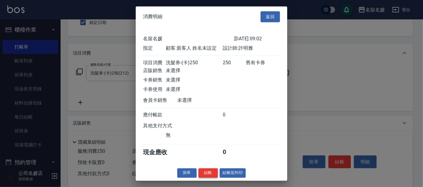
click at [212, 174] on button "結帳" at bounding box center [208, 172] width 19 height 9
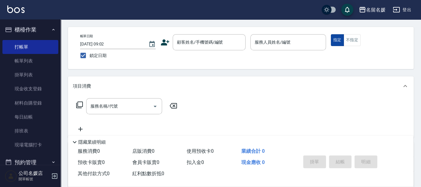
scroll to position [0, 0]
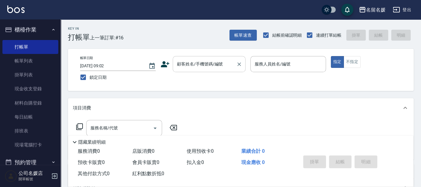
click at [202, 62] on div "顧客姓名/手機號碼/編號 顧客姓名/手機號碼/編號" at bounding box center [209, 64] width 73 height 16
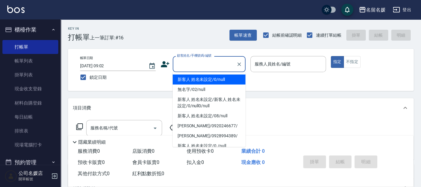
click at [200, 79] on li "新客人 姓名未設定/0/null" at bounding box center [209, 80] width 73 height 10
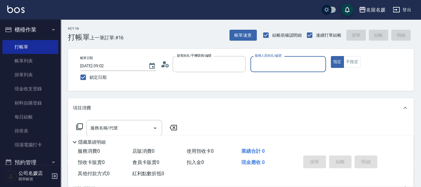
type input "新客人 姓名未設定/0/null"
click at [274, 63] on input "服務人員姓名/編號" at bounding box center [288, 64] width 70 height 11
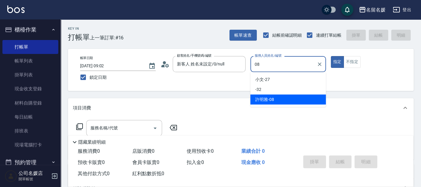
click at [283, 98] on div "[PERSON_NAME]-08" at bounding box center [288, 100] width 76 height 10
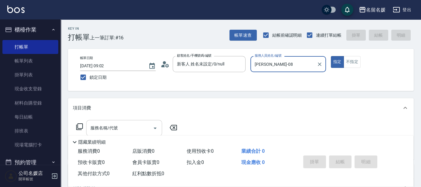
type input "[PERSON_NAME]-08"
click at [138, 127] on input "服務名稱/代號" at bounding box center [119, 128] width 61 height 11
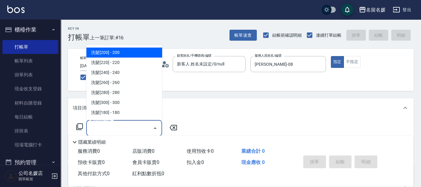
type input "5"
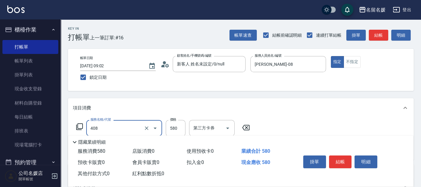
scroll to position [55, 0]
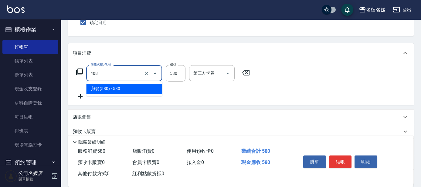
drag, startPoint x: 126, startPoint y: 76, endPoint x: 128, endPoint y: 85, distance: 8.8
click at [126, 76] on input "408" at bounding box center [115, 73] width 53 height 11
click at [128, 86] on span "剪髮(580) - 580" at bounding box center [124, 89] width 76 height 10
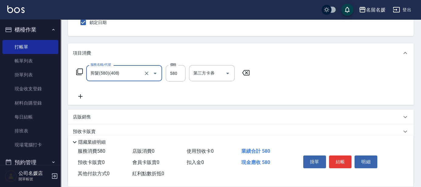
type input "剪髮(580)(408)"
click at [79, 96] on icon at bounding box center [80, 96] width 4 height 4
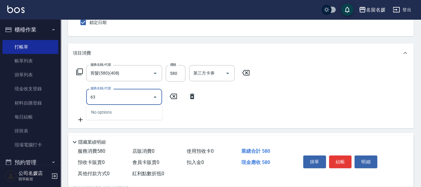
type input "639"
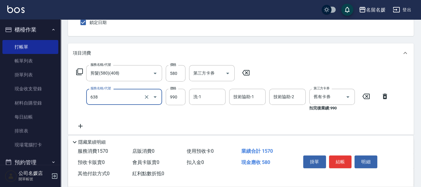
click at [128, 99] on input "638" at bounding box center [115, 97] width 53 height 11
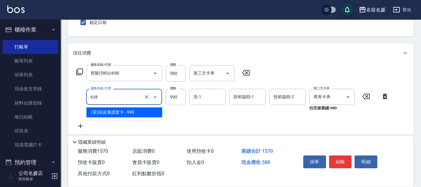
click at [125, 113] on span "(芙)頭皮養護套卡 - 990" at bounding box center [124, 112] width 76 height 10
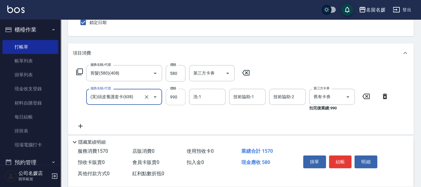
type input "(芙)頭皮養護套卡(638)"
click at [207, 98] on input "洗-1" at bounding box center [207, 97] width 31 height 11
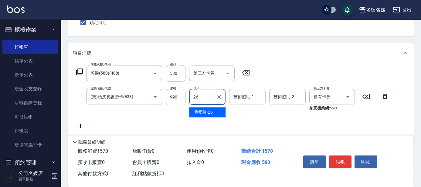
click at [208, 112] on span "[PERSON_NAME]-26" at bounding box center [203, 112] width 19 height 6
type input "[PERSON_NAME]-26"
click at [240, 97] on div "技術協助-1 技術協助-1" at bounding box center [247, 97] width 36 height 16
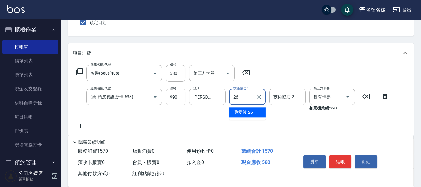
click at [246, 111] on span "[PERSON_NAME]-26" at bounding box center [243, 112] width 19 height 6
type input "[PERSON_NAME]-26"
click at [334, 158] on button "結帳" at bounding box center [340, 162] width 23 height 13
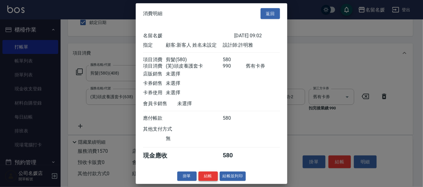
click at [209, 181] on button "結帳" at bounding box center [208, 176] width 19 height 9
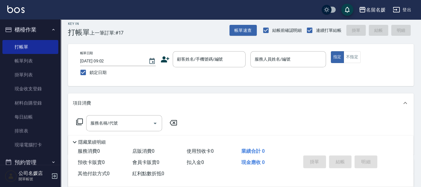
scroll to position [0, 0]
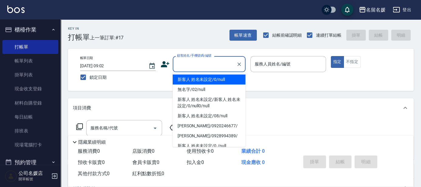
click at [179, 60] on input "顧客姓名/手機號碼/編號" at bounding box center [204, 64] width 58 height 11
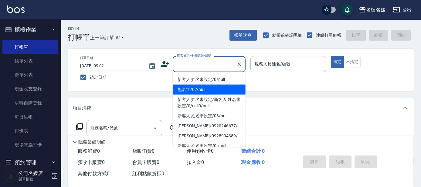
type input "0"
type input "無名字/02/null"
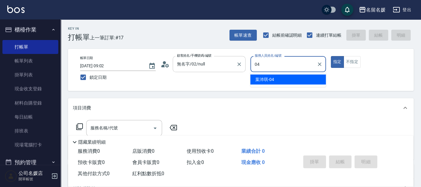
type input "04"
type button "true"
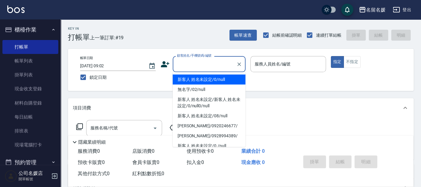
click at [195, 64] on input "顧客姓名/手機號碼/編號" at bounding box center [204, 64] width 58 height 11
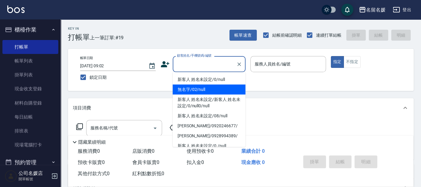
click at [214, 91] on li "無名字/02/null" at bounding box center [209, 90] width 73 height 10
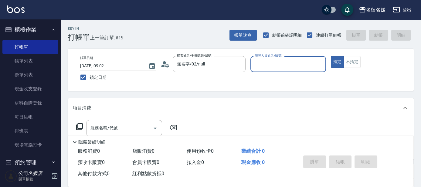
click at [279, 65] on input "服務人員姓名/編號" at bounding box center [288, 64] width 70 height 11
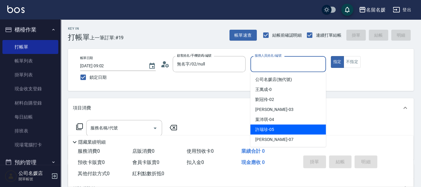
scroll to position [27, 0]
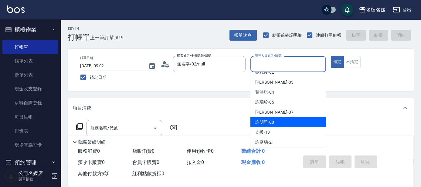
click at [267, 121] on span "[PERSON_NAME]-08" at bounding box center [264, 122] width 19 height 6
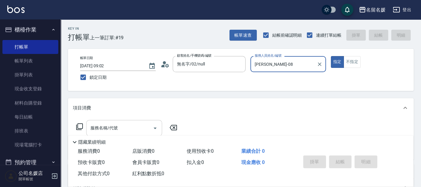
click at [130, 130] on input "服務名稱/代號" at bounding box center [119, 128] width 61 height 11
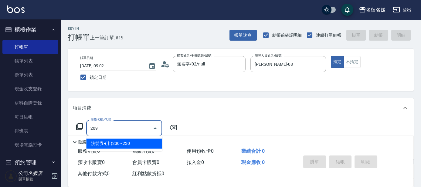
click at [133, 144] on span "洗髮券-(卡)230 - 230" at bounding box center [124, 144] width 76 height 10
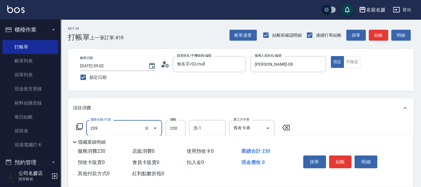
click at [128, 132] on input "209" at bounding box center [115, 128] width 53 height 11
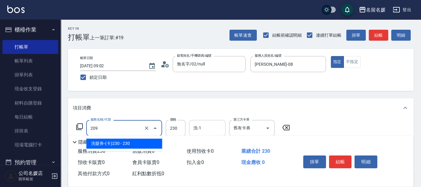
drag, startPoint x: 142, startPoint y: 143, endPoint x: 214, endPoint y: 130, distance: 72.5
click at [148, 141] on span "洗髮券-(卡)230 - 230" at bounding box center [124, 144] width 76 height 10
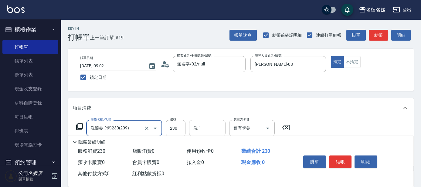
click at [212, 129] on input "洗-1" at bounding box center [207, 128] width 31 height 11
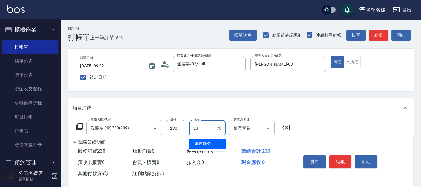
click at [200, 143] on span "[PERSON_NAME]-23" at bounding box center [203, 143] width 19 height 6
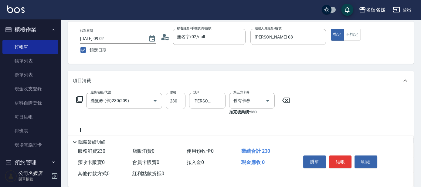
click at [79, 129] on icon at bounding box center [80, 129] width 15 height 7
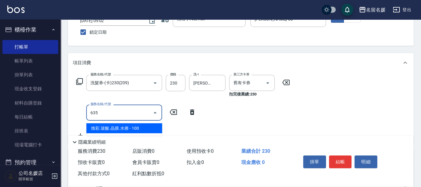
scroll to position [55, 0]
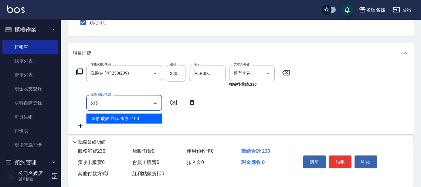
drag, startPoint x: 132, startPoint y: 119, endPoint x: 140, endPoint y: 101, distance: 19.8
click at [132, 119] on span "煥彩.玻酸.晶膜.水療 - 100" at bounding box center [124, 119] width 76 height 10
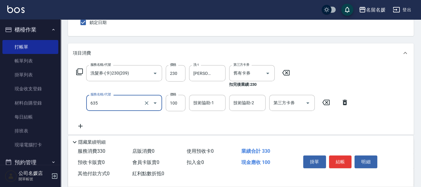
drag, startPoint x: 136, startPoint y: 102, endPoint x: 139, endPoint y: 107, distance: 5.6
click at [136, 103] on input "635" at bounding box center [115, 103] width 53 height 11
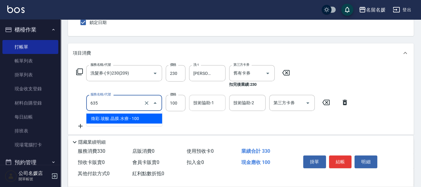
drag, startPoint x: 147, startPoint y: 116, endPoint x: 192, endPoint y: 103, distance: 46.5
click at [153, 114] on span "煥彩.玻酸.晶膜.水療 - 100" at bounding box center [124, 119] width 76 height 10
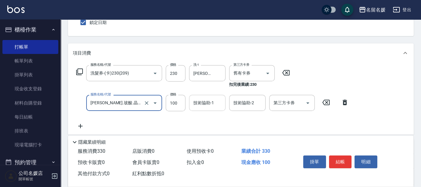
click at [209, 104] on div "技術協助-1 技術協助-1" at bounding box center [207, 103] width 36 height 16
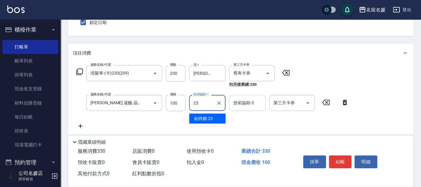
drag, startPoint x: 199, startPoint y: 110, endPoint x: 241, endPoint y: 107, distance: 42.6
click at [205, 114] on div "[PERSON_NAME]-23" at bounding box center [207, 119] width 36 height 10
click at [242, 107] on input "技術協助-2" at bounding box center [247, 103] width 31 height 11
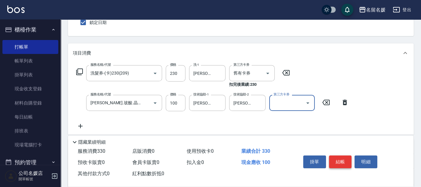
click at [336, 158] on button "結帳" at bounding box center [340, 162] width 23 height 13
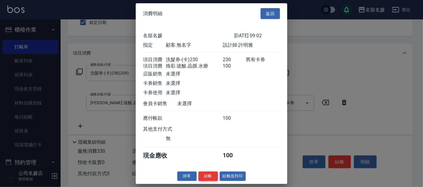
click at [207, 181] on button "結帳" at bounding box center [208, 176] width 19 height 9
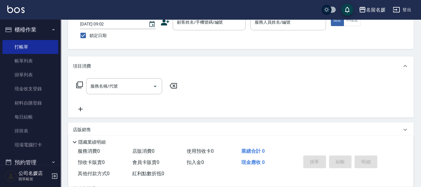
scroll to position [0, 0]
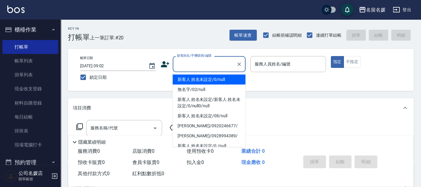
click at [197, 61] on div "顧客姓名/手機號碼/編號 顧客姓名/手機號碼/編號" at bounding box center [209, 64] width 73 height 16
click at [197, 77] on li "新客人 姓名未設定/0/null" at bounding box center [209, 80] width 73 height 10
click at [271, 56] on div "服務人員姓名/編號" at bounding box center [288, 64] width 76 height 16
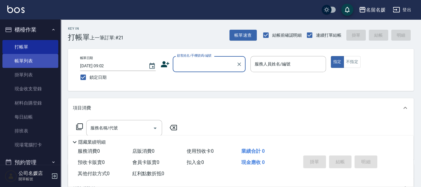
click at [29, 56] on link "帳單列表" at bounding box center [30, 61] width 56 height 14
click at [30, 61] on link "帳單列表" at bounding box center [30, 61] width 56 height 14
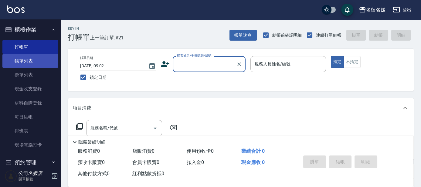
click at [30, 61] on link "帳單列表" at bounding box center [30, 61] width 56 height 14
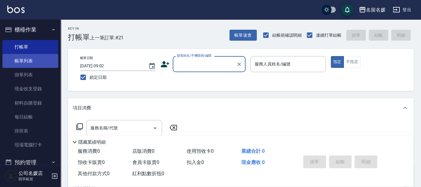
click at [30, 61] on link "帳單列表" at bounding box center [30, 61] width 56 height 14
click at [30, 59] on link "帳單列表" at bounding box center [30, 61] width 56 height 14
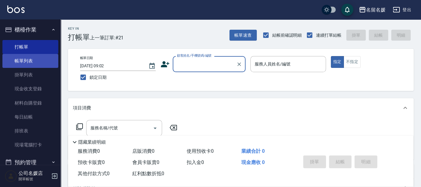
click at [30, 59] on link "帳單列表" at bounding box center [30, 61] width 56 height 14
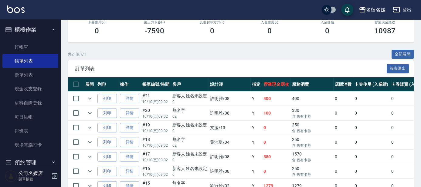
scroll to position [138, 0]
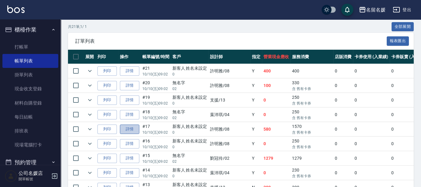
click at [130, 128] on link "詳情" at bounding box center [129, 129] width 19 height 9
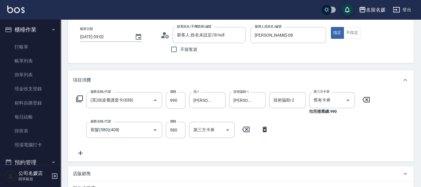
scroll to position [55, 0]
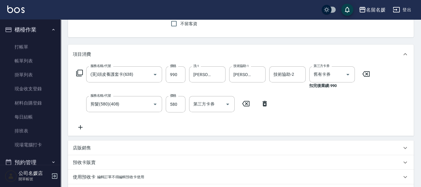
click at [83, 128] on icon at bounding box center [80, 127] width 15 height 7
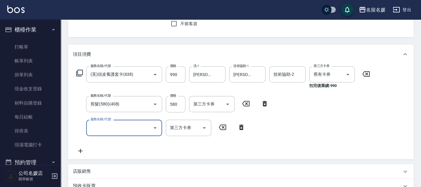
click at [115, 129] on input "服務名稱/代號" at bounding box center [119, 128] width 61 height 11
click at [201, 126] on div "洗-1 洗-1" at bounding box center [207, 128] width 36 height 16
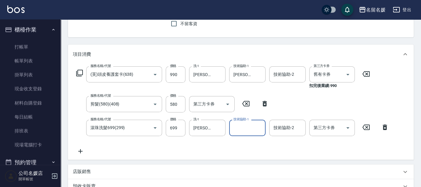
click at [250, 126] on input "技術協助-1" at bounding box center [247, 128] width 31 height 11
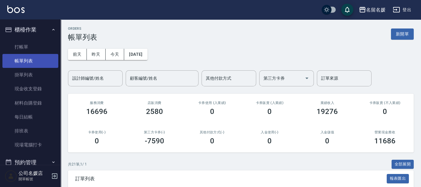
click at [39, 57] on link "帳單列表" at bounding box center [30, 61] width 56 height 14
click at [39, 58] on link "帳單列表" at bounding box center [30, 61] width 56 height 14
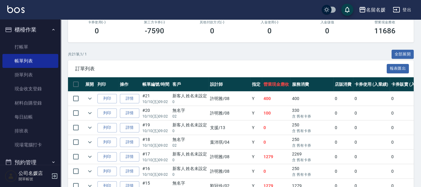
scroll to position [138, 0]
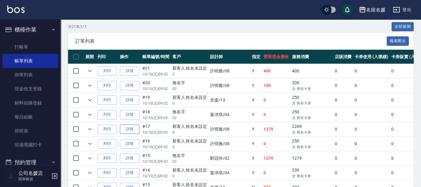
click at [129, 128] on link "詳情" at bounding box center [129, 129] width 19 height 9
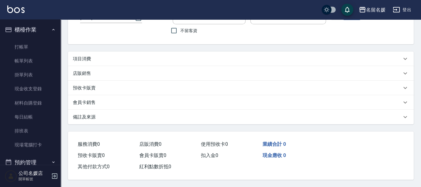
click at [128, 81] on div "店販銷售" at bounding box center [240, 73] width 345 height 15
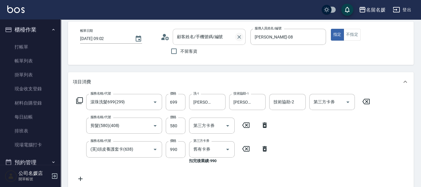
click at [240, 37] on icon "Clear" at bounding box center [239, 37] width 6 height 6
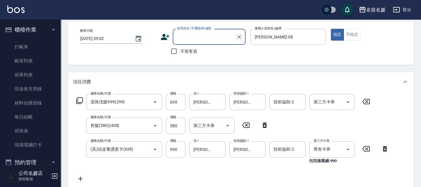
click at [239, 36] on icon "Clear" at bounding box center [239, 37] width 4 height 4
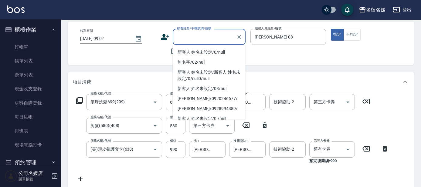
click at [203, 36] on input "顧客姓名/手機號碼/編號" at bounding box center [204, 37] width 58 height 11
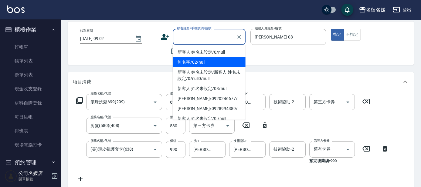
click at [204, 62] on li "無名字/02/null" at bounding box center [209, 62] width 73 height 10
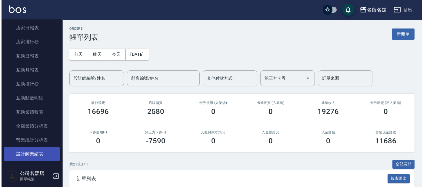
scroll to position [193, 0]
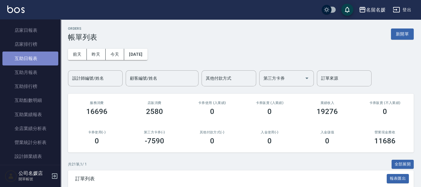
click at [44, 58] on link "互助日報表" at bounding box center [30, 59] width 56 height 14
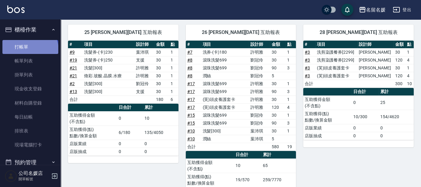
click at [29, 49] on link "打帳單" at bounding box center [30, 47] width 56 height 14
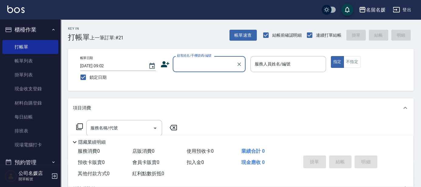
click at [179, 64] on input "顧客姓名/手機號碼/編號" at bounding box center [204, 64] width 58 height 11
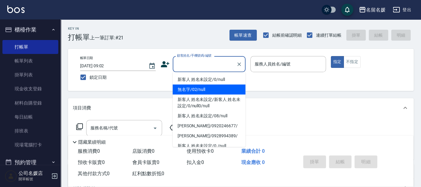
click at [195, 89] on li "無名字/02/null" at bounding box center [209, 90] width 73 height 10
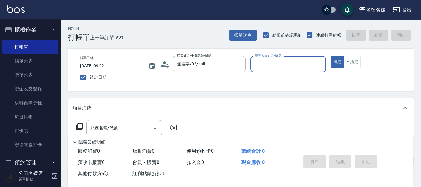
click at [271, 62] on div "服務人員姓名/編號 服務人員姓名/編號" at bounding box center [288, 64] width 76 height 16
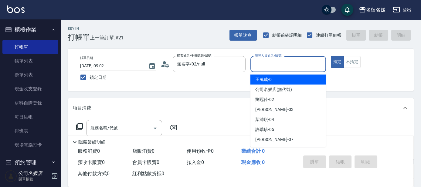
click at [271, 62] on input "服務人員姓名/編號" at bounding box center [288, 64] width 70 height 11
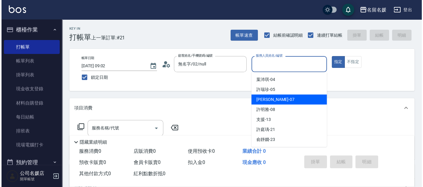
scroll to position [55, 0]
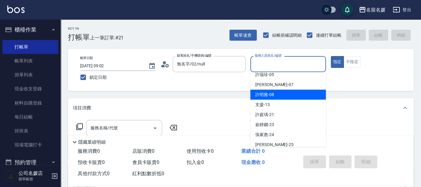
click at [274, 94] on div "[PERSON_NAME]-08" at bounding box center [288, 95] width 76 height 10
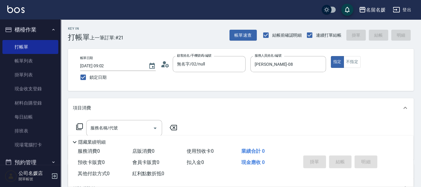
click at [82, 127] on icon at bounding box center [79, 126] width 7 height 7
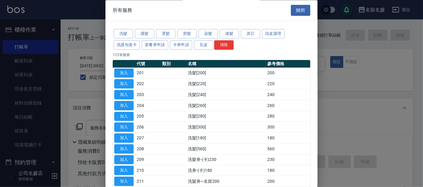
drag, startPoint x: 123, startPoint y: 35, endPoint x: 139, endPoint y: 87, distance: 54.8
click at [123, 35] on button "洗髮" at bounding box center [123, 33] width 19 height 9
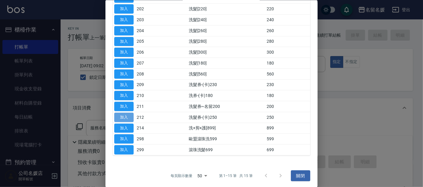
click at [126, 116] on button "加入" at bounding box center [123, 117] width 19 height 9
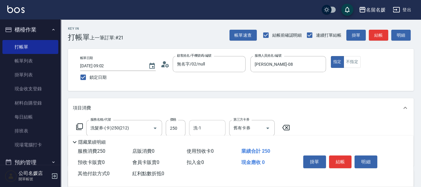
click at [218, 128] on input "洗-1" at bounding box center [207, 128] width 31 height 11
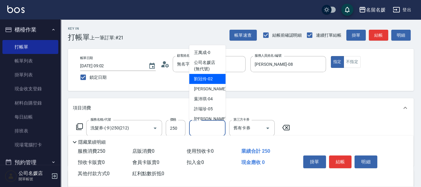
click at [214, 76] on div "[PERSON_NAME]-02" at bounding box center [207, 79] width 36 height 10
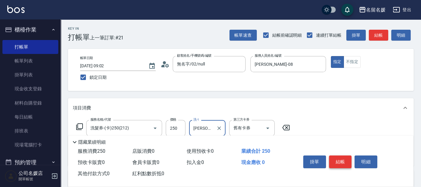
click at [338, 157] on button "結帳" at bounding box center [340, 162] width 23 height 13
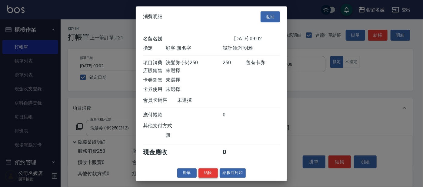
click at [206, 178] on button "結帳" at bounding box center [208, 172] width 19 height 9
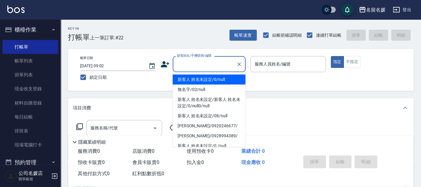
click at [187, 62] on div "顧客姓名/手機號碼/編號 顧客姓名/手機號碼/編號" at bounding box center [209, 64] width 73 height 16
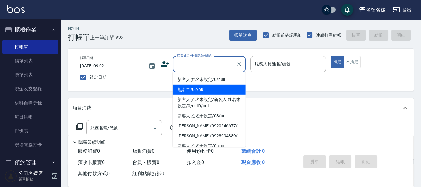
drag, startPoint x: 190, startPoint y: 88, endPoint x: 269, endPoint y: 63, distance: 83.2
click at [190, 88] on li "無名字/02/null" at bounding box center [209, 90] width 73 height 10
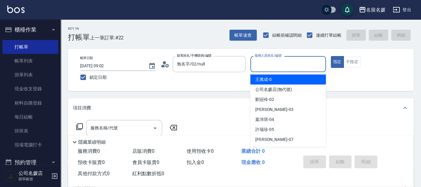
click at [269, 63] on input "服務人員姓名/編號" at bounding box center [288, 64] width 70 height 11
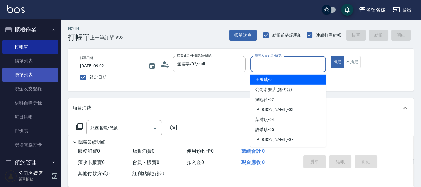
click at [262, 100] on span "[PERSON_NAME]-02" at bounding box center [264, 99] width 19 height 6
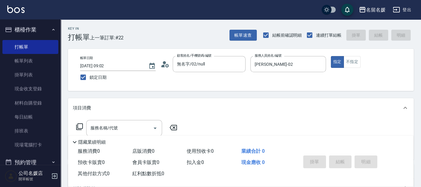
click at [80, 128] on icon at bounding box center [79, 126] width 7 height 7
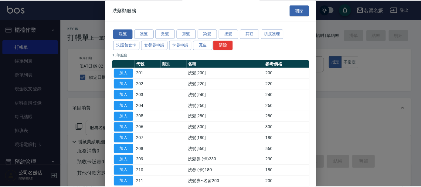
scroll to position [27, 0]
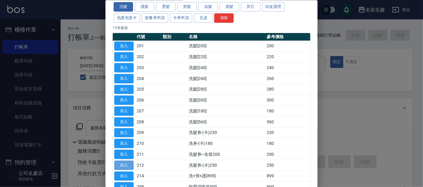
click at [129, 160] on button "加入" at bounding box center [123, 164] width 19 height 9
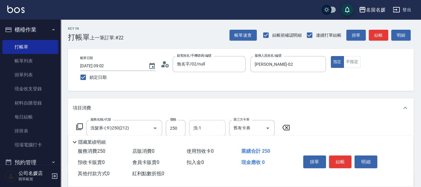
click at [206, 129] on input "洗-1" at bounding box center [207, 128] width 31 height 11
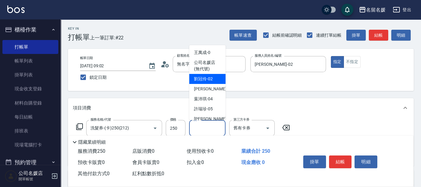
click at [217, 79] on div "[PERSON_NAME]-02" at bounding box center [207, 79] width 36 height 10
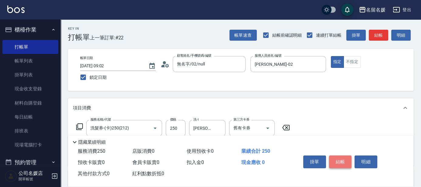
click at [342, 158] on button "結帳" at bounding box center [340, 162] width 23 height 13
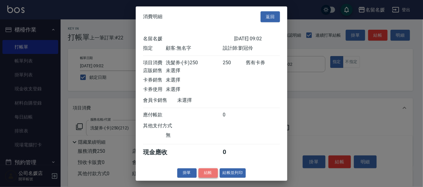
click at [210, 174] on button "結帳" at bounding box center [208, 172] width 19 height 9
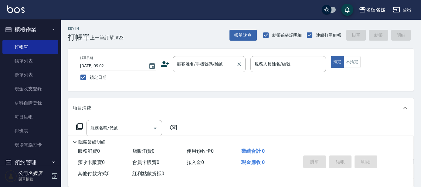
click at [204, 61] on div "顧客姓名/手機號碼/編號 顧客姓名/手機號碼/編號" at bounding box center [209, 64] width 73 height 16
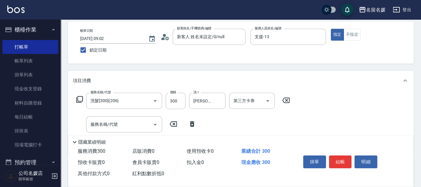
click at [194, 126] on icon at bounding box center [191, 123] width 15 height 7
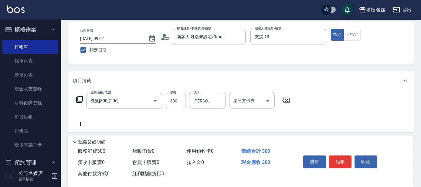
click at [79, 99] on icon at bounding box center [79, 99] width 7 height 7
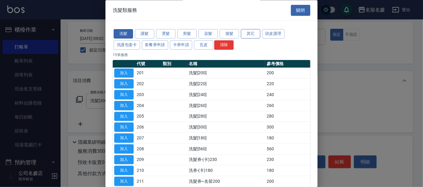
click at [248, 34] on button "其它" at bounding box center [250, 33] width 19 height 9
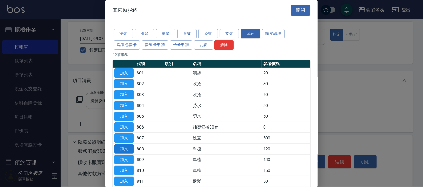
click at [126, 148] on button "加入" at bounding box center [123, 148] width 19 height 9
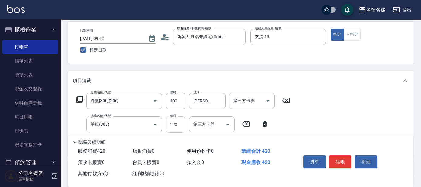
click at [177, 128] on input "120" at bounding box center [176, 124] width 20 height 16
click at [296, 69] on div "Key In 打帳單 上一筆訂單:#23 帳單速查 結帳前確認明細 連續打單結帳 掛單 結帳 明細 帳單日期 [DATE] 09:02 鎖定日期 顧客姓名/手…" at bounding box center [241, 142] width 360 height 301
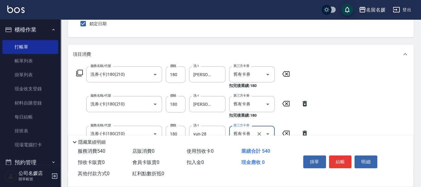
scroll to position [0, 0]
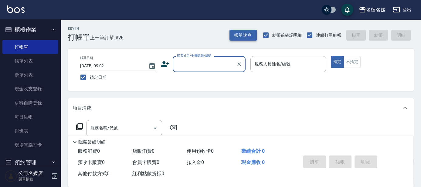
click at [248, 33] on button "帳單速查" at bounding box center [242, 35] width 27 height 11
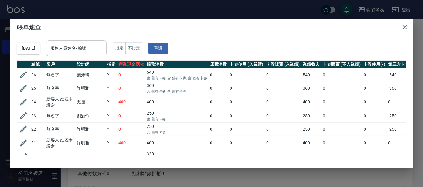
click at [82, 49] on input "服務人員姓名/編號" at bounding box center [76, 48] width 55 height 11
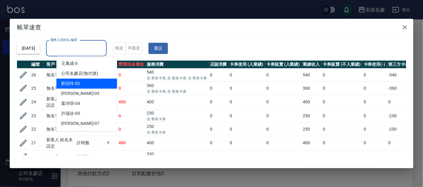
click at [77, 83] on span "[PERSON_NAME]-02" at bounding box center [70, 83] width 19 height 6
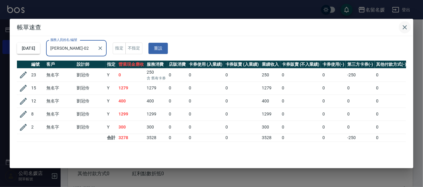
click at [408, 29] on icon "button" at bounding box center [405, 27] width 7 height 7
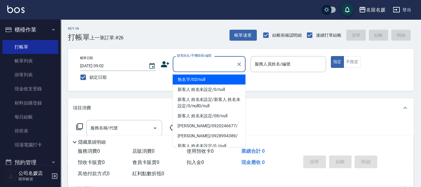
click at [209, 67] on input "顧客姓名/手機號碼/編號" at bounding box center [204, 64] width 58 height 11
click at [211, 77] on li "無名字/02/null" at bounding box center [209, 80] width 73 height 10
click at [291, 62] on input "服務人員姓名/編號" at bounding box center [288, 64] width 70 height 11
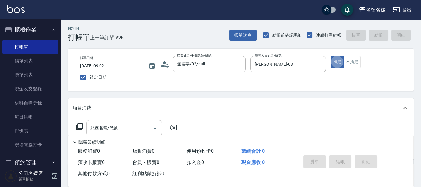
click at [140, 126] on input "服務名稱/代號" at bounding box center [119, 128] width 61 height 11
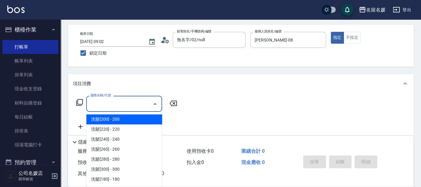
scroll to position [27, 0]
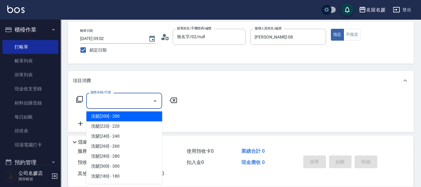
click at [135, 101] on input "服務名稱/代號" at bounding box center [119, 101] width 61 height 11
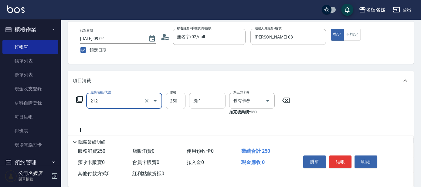
click at [215, 96] on input "洗-1" at bounding box center [207, 101] width 31 height 11
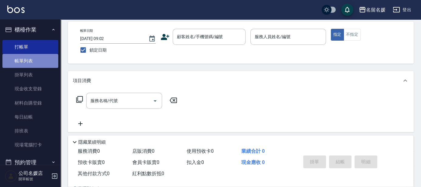
click at [47, 62] on link "帳單列表" at bounding box center [30, 61] width 56 height 14
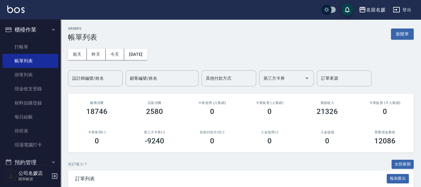
scroll to position [110, 0]
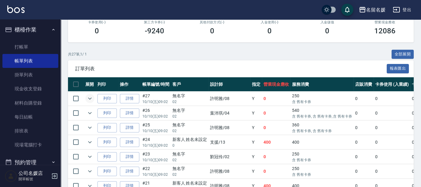
click at [90, 97] on icon "expand row" at bounding box center [89, 98] width 7 height 7
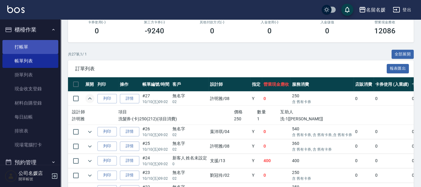
click at [35, 45] on link "打帳單" at bounding box center [30, 47] width 56 height 14
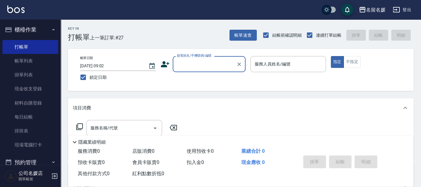
click at [187, 62] on input "顧客姓名/手機號碼/編號" at bounding box center [204, 64] width 58 height 11
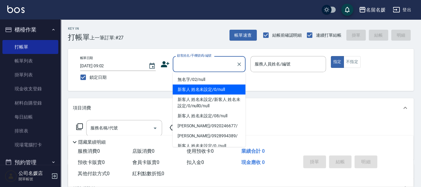
click at [190, 84] on ul "無名字/02/null 新客人 姓名未設定/0/null 新客人 姓名未設定/新客人 姓名未設定/0/null0/null 新客人 姓名未設定/08/null…" at bounding box center [209, 109] width 73 height 75
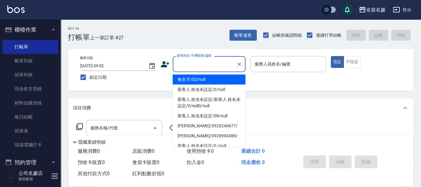
click at [191, 82] on li "無名字/02/null" at bounding box center [209, 80] width 73 height 10
click at [275, 63] on label "服務人員姓名/編號" at bounding box center [272, 64] width 36 height 6
click at [275, 63] on input "服務人員姓名/編號" at bounding box center [288, 64] width 70 height 11
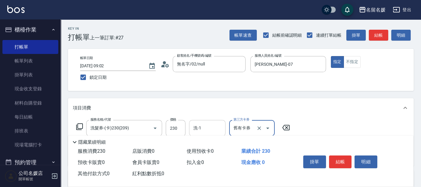
click at [205, 129] on input "洗-1" at bounding box center [207, 128] width 31 height 11
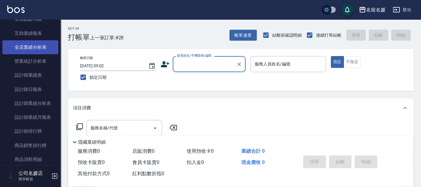
scroll to position [276, 0]
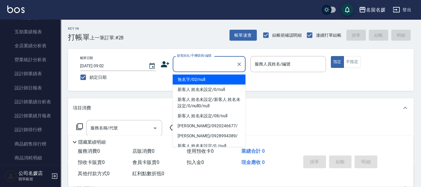
click at [213, 65] on input "顧客姓名/手機號碼/編號" at bounding box center [204, 64] width 58 height 11
click at [223, 80] on li "無名字/02/null" at bounding box center [209, 80] width 73 height 10
click at [280, 64] on label "服務人員姓名/編號" at bounding box center [272, 64] width 36 height 6
click at [280, 64] on input "服務人員姓名/編號" at bounding box center [288, 64] width 70 height 11
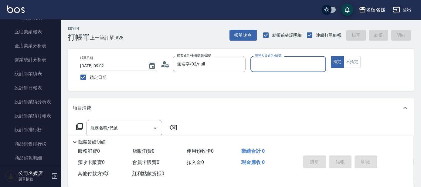
click at [277, 58] on div "服務人員姓名/編號" at bounding box center [288, 64] width 76 height 16
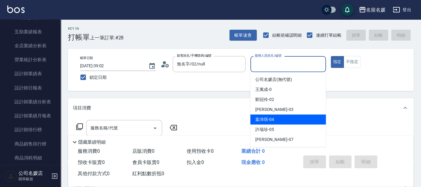
click at [277, 121] on div "[PERSON_NAME]-04" at bounding box center [288, 120] width 76 height 10
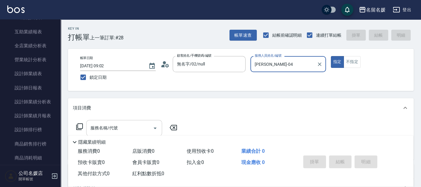
click at [128, 124] on input "服務名稱/代號" at bounding box center [119, 128] width 61 height 11
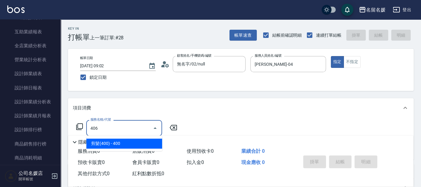
click at [134, 143] on span "剪髮(400) - 400" at bounding box center [124, 144] width 76 height 10
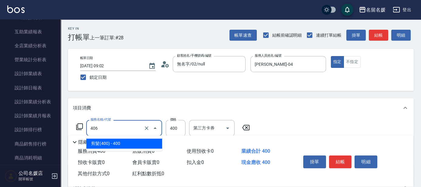
drag, startPoint x: 120, startPoint y: 127, endPoint x: 146, endPoint y: 137, distance: 27.4
click at [120, 127] on input "406" at bounding box center [115, 128] width 53 height 11
click at [114, 141] on span "剪髮(400) - 400" at bounding box center [124, 144] width 76 height 10
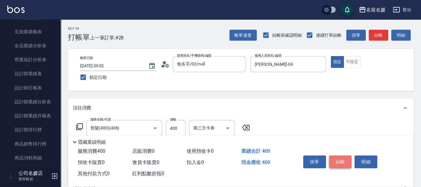
click at [343, 163] on button "結帳" at bounding box center [340, 162] width 23 height 13
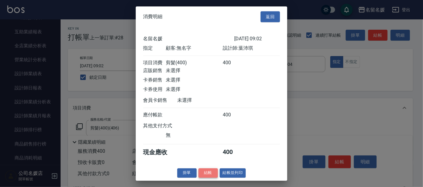
click at [208, 178] on button "結帳" at bounding box center [208, 172] width 19 height 9
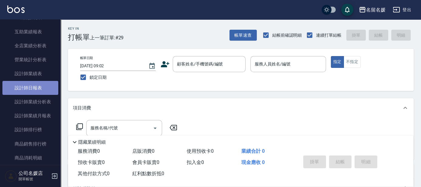
click at [32, 86] on link "設計師日報表" at bounding box center [30, 88] width 56 height 14
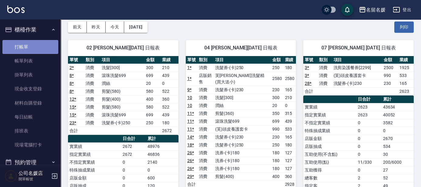
click at [42, 47] on link "打帳單" at bounding box center [30, 47] width 56 height 14
